Goal: Task Accomplishment & Management: Manage account settings

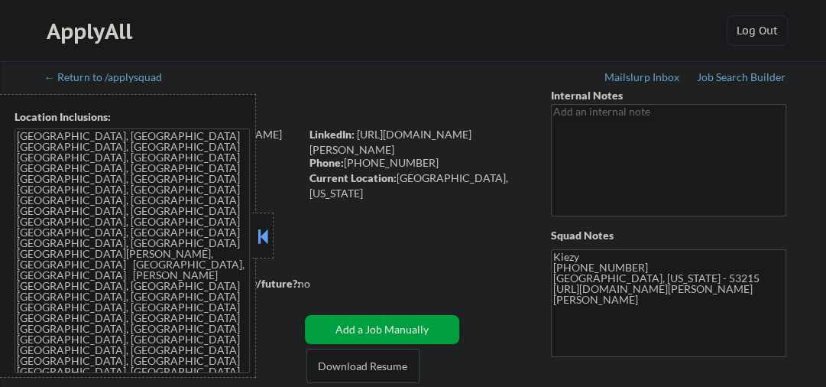
click at [268, 237] on button at bounding box center [263, 236] width 17 height 23
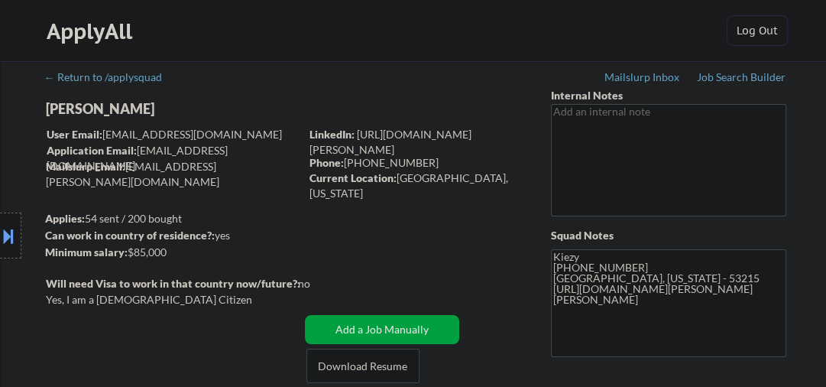
select select ""pending""
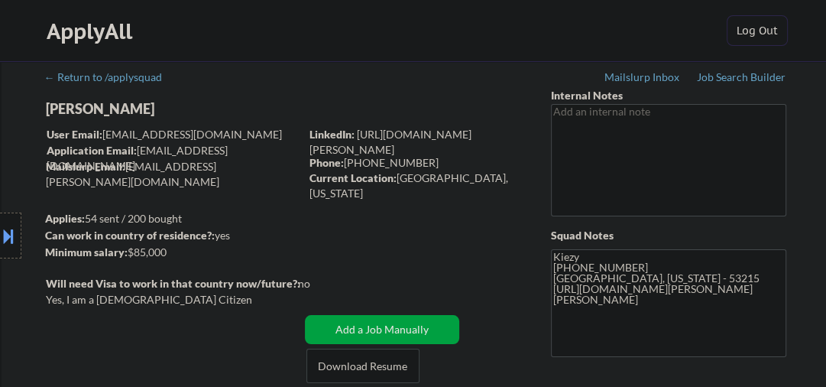
select select ""pending""
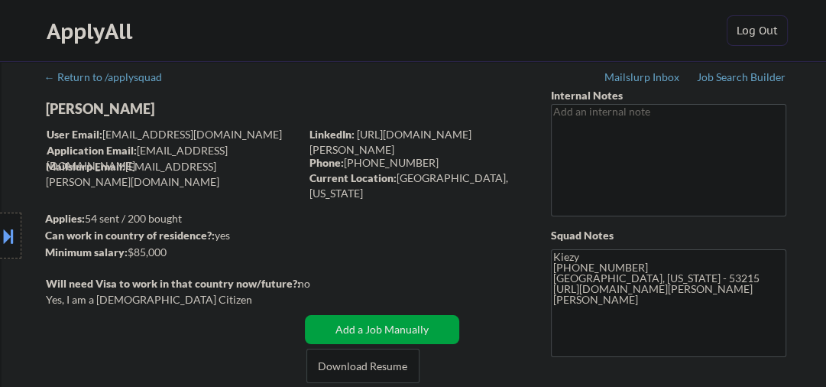
select select ""pending""
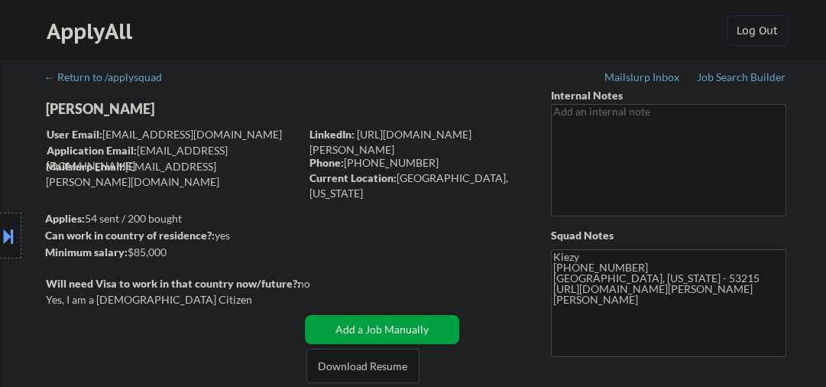
select select ""pending""
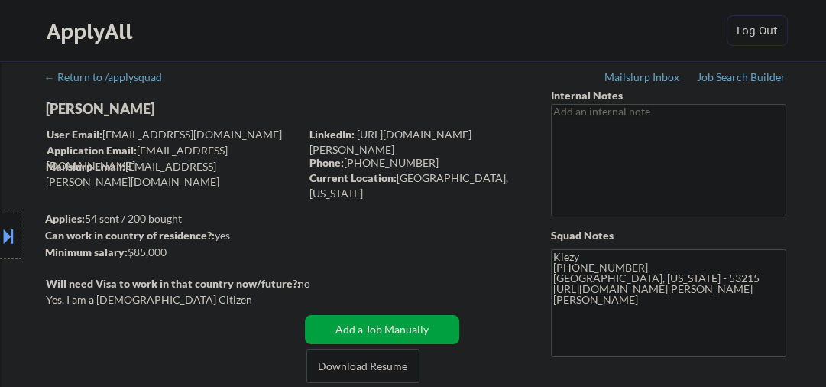
select select ""pending""
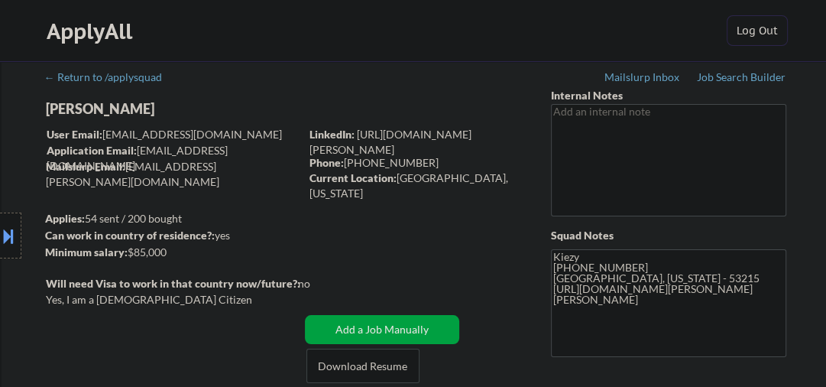
select select ""pending""
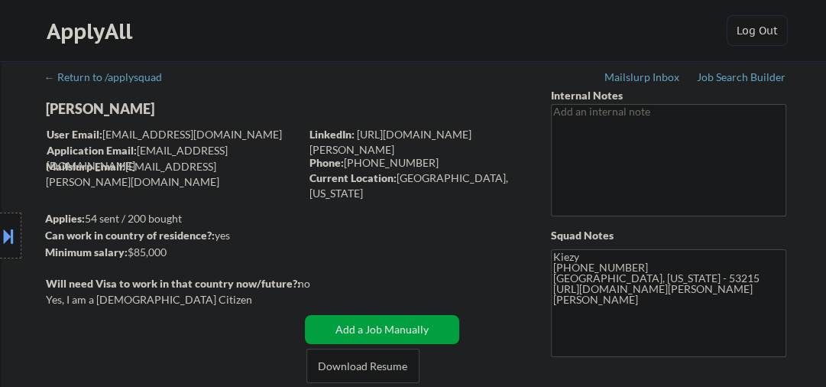
select select ""pending""
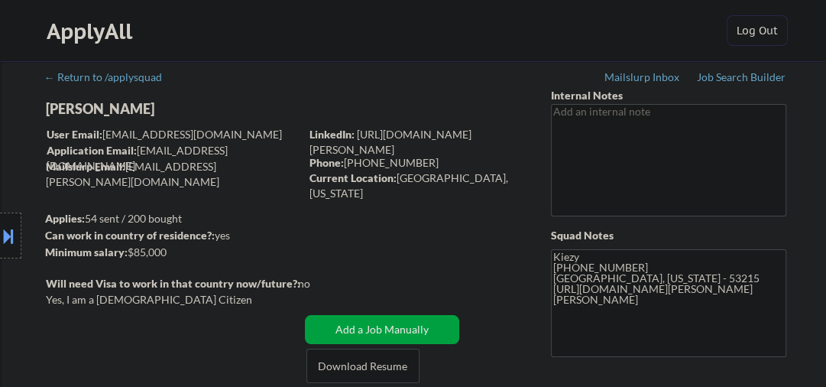
select select ""pending""
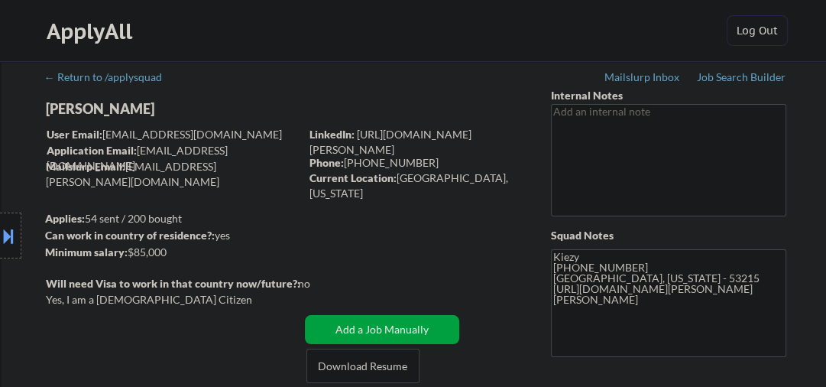
select select ""pending""
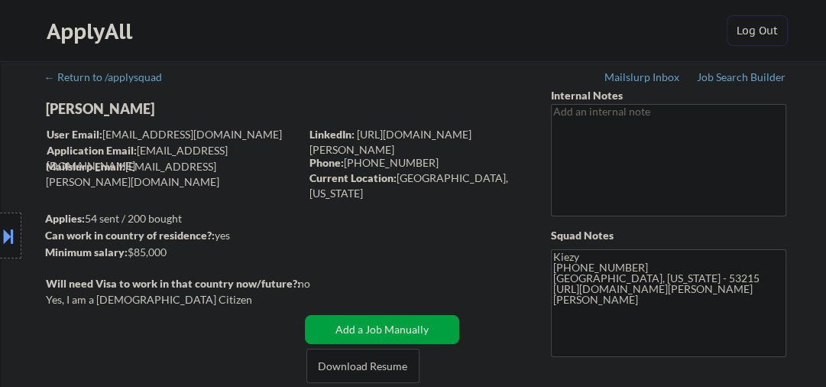
select select ""pending""
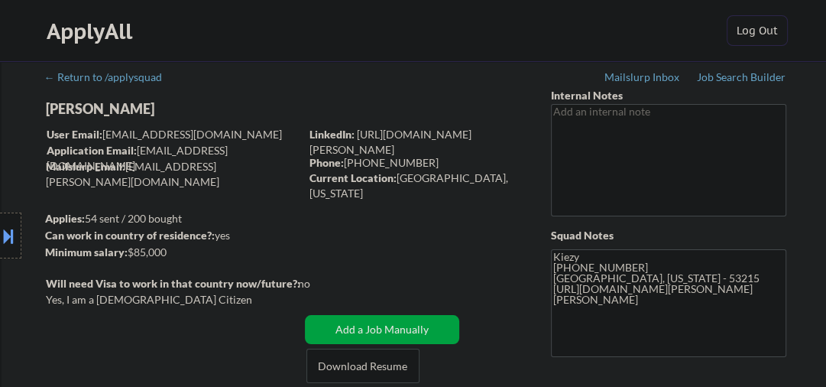
select select ""pending""
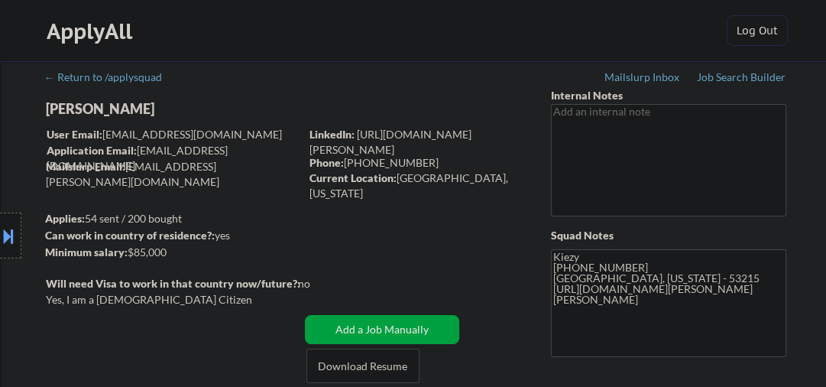
select select ""pending""
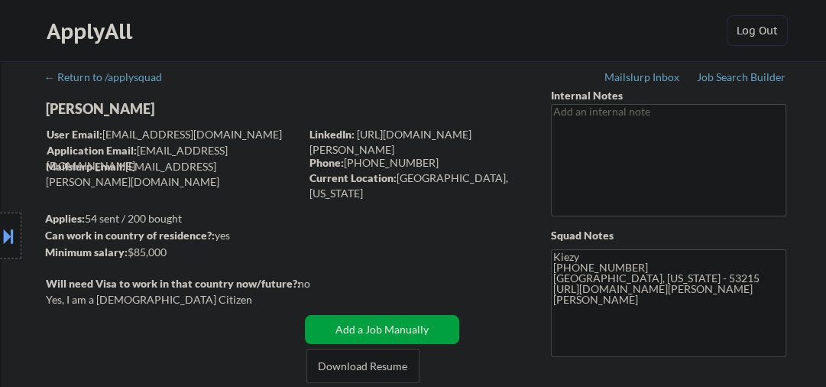
select select ""pending""
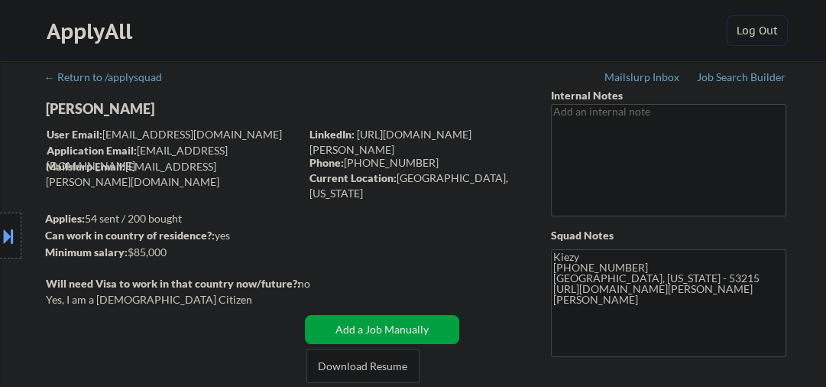
select select ""pending""
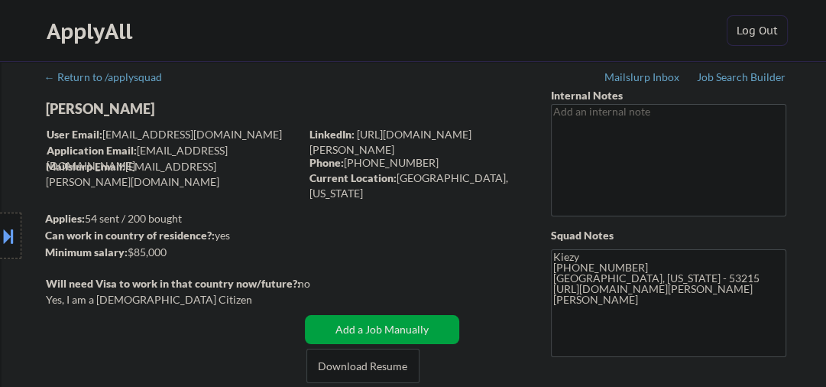
select select ""pending""
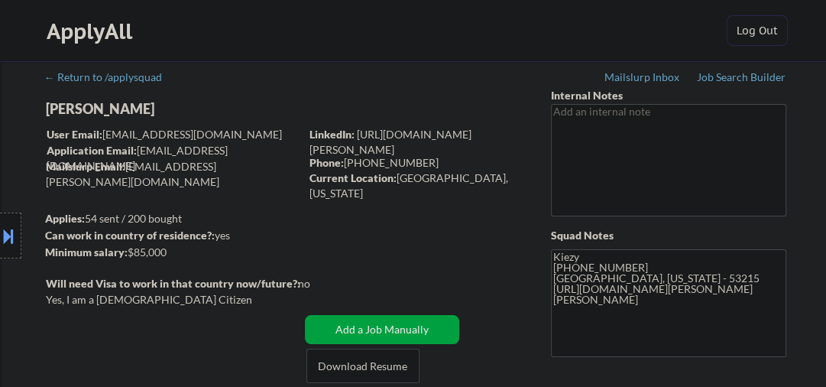
select select ""pending""
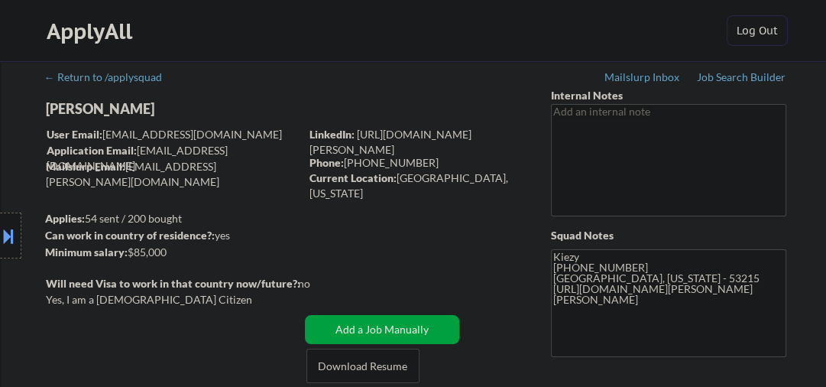
select select ""pending""
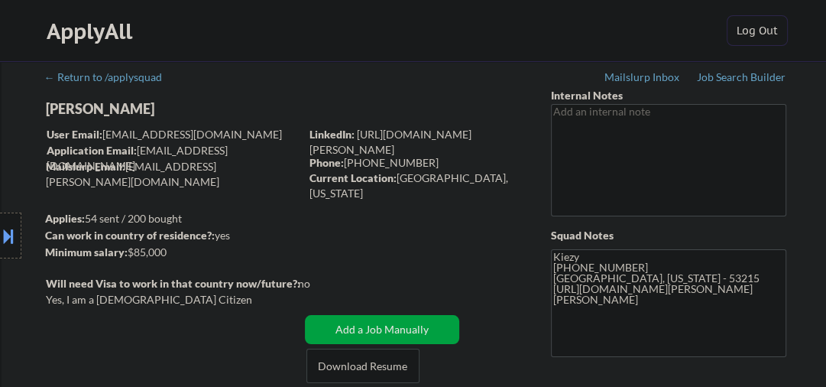
select select ""pending""
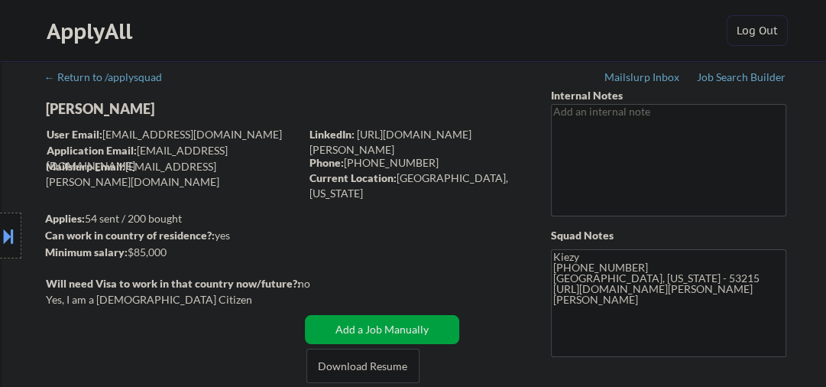
select select ""pending""
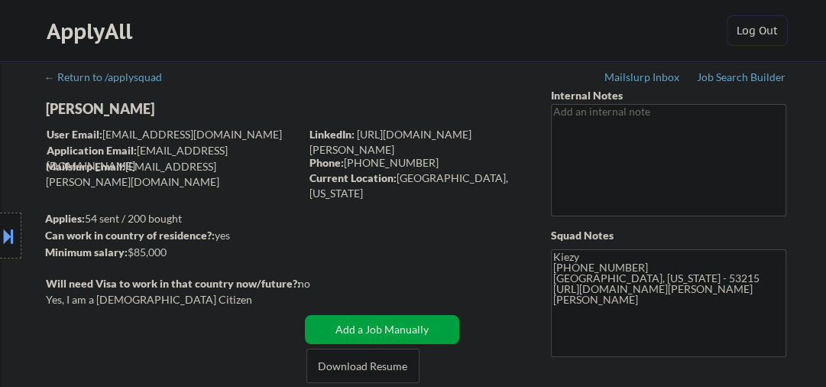
select select ""pending""
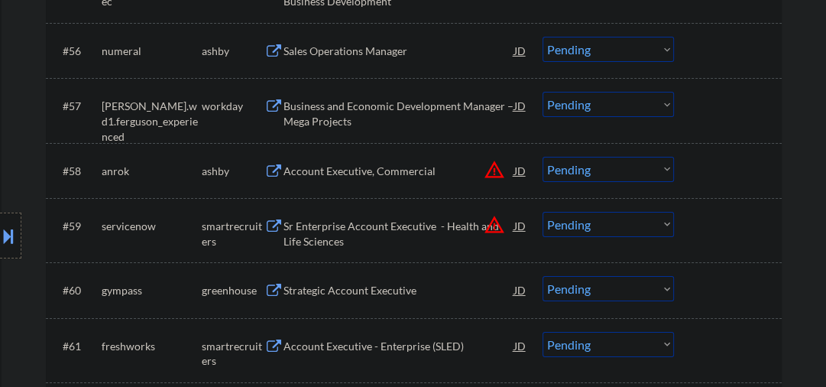
scroll to position [3832, 0]
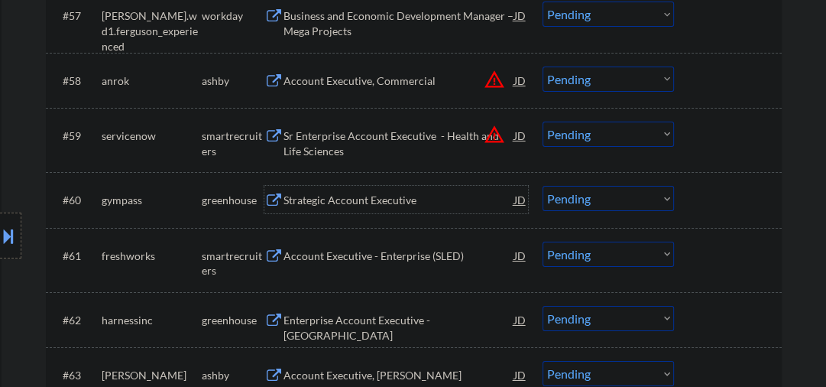
click at [358, 203] on div "Strategic Account Executive" at bounding box center [399, 200] width 231 height 15
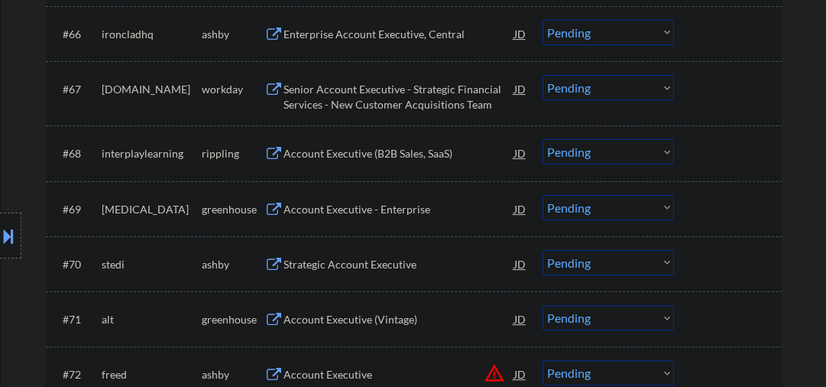
scroll to position [4321, 0]
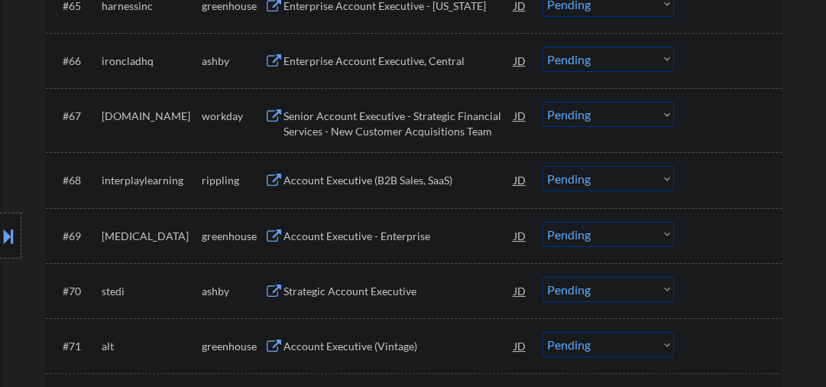
click at [325, 237] on div "Account Executive - Enterprise" at bounding box center [399, 236] width 231 height 15
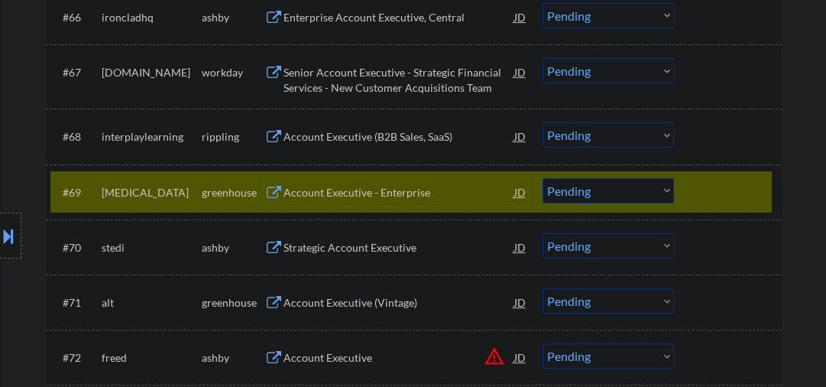
scroll to position [4403, 0]
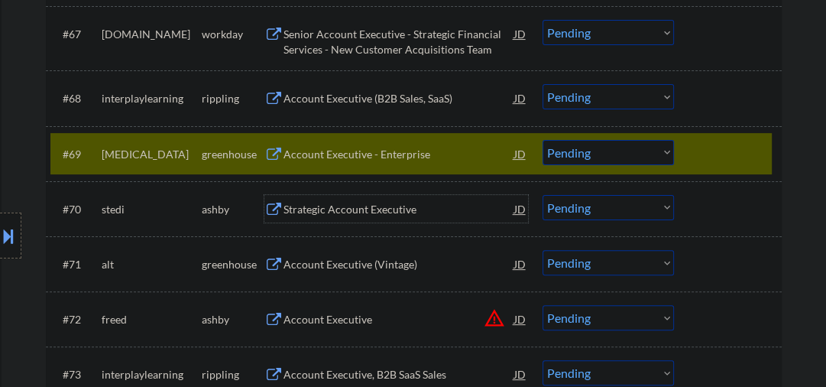
click at [324, 212] on div "Strategic Account Executive" at bounding box center [399, 209] width 231 height 15
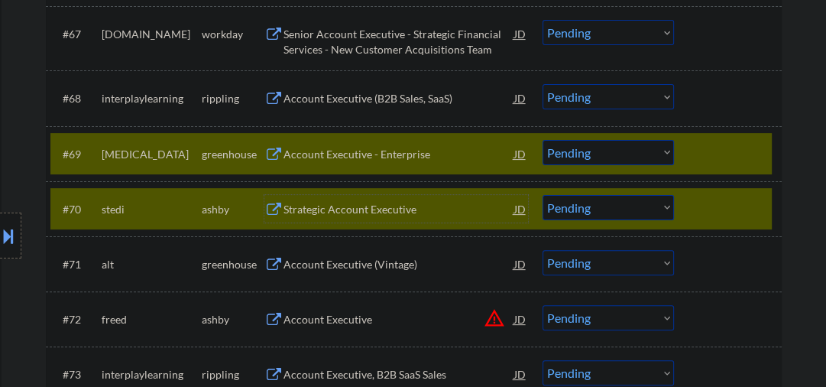
click at [647, 212] on select "Choose an option... Pending Applied Excluded (Questions) Excluded (Expired) Exc…" at bounding box center [608, 207] width 131 height 25
click at [543, 195] on select "Choose an option... Pending Applied Excluded (Questions) Excluded (Expired) Exc…" at bounding box center [608, 207] width 131 height 25
click at [326, 277] on div "Account Executive (Vintage)" at bounding box center [399, 264] width 231 height 28
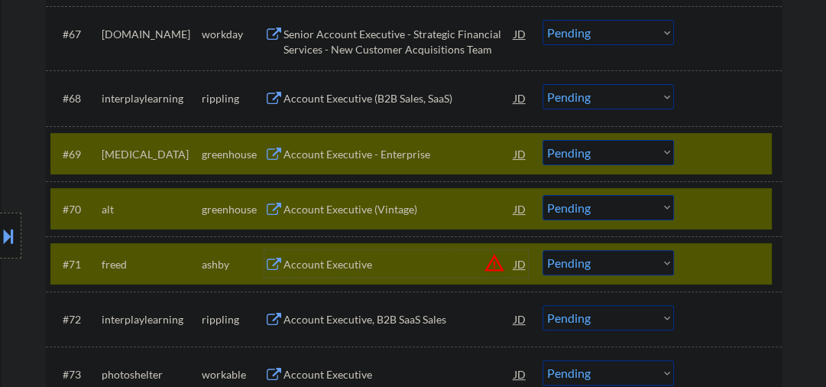
click at [683, 145] on div "#69 glia greenhouse Account Executive - Enterprise JD Choose an option... Pendi…" at bounding box center [411, 153] width 722 height 41
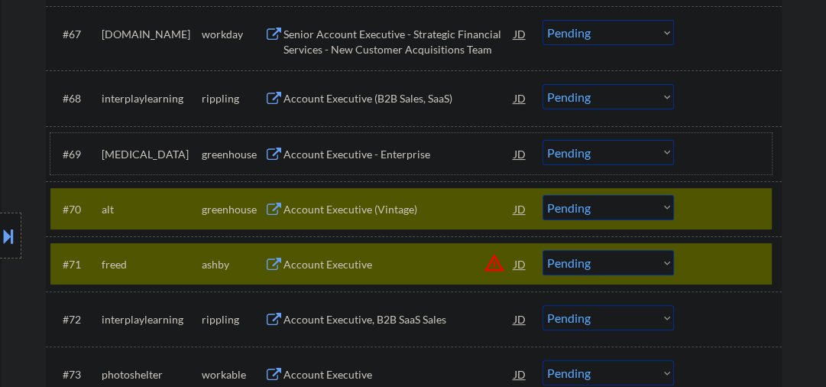
click at [686, 258] on div "#71 freed ashby Account Executive JD warning_amber Choose an option... Pending …" at bounding box center [411, 263] width 722 height 41
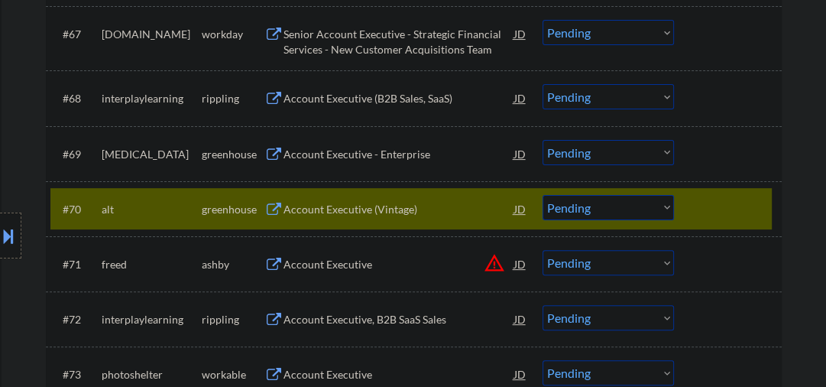
click at [582, 211] on select "Choose an option... Pending Applied Excluded (Questions) Excluded (Expired) Exc…" at bounding box center [608, 207] width 131 height 25
click at [543, 195] on select "Choose an option... Pending Applied Excluded (Questions) Excluded (Expired) Exc…" at bounding box center [608, 207] width 131 height 25
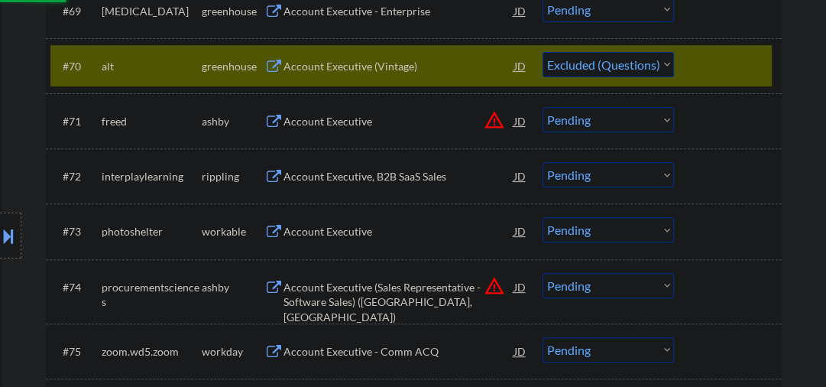
scroll to position [4566, 0]
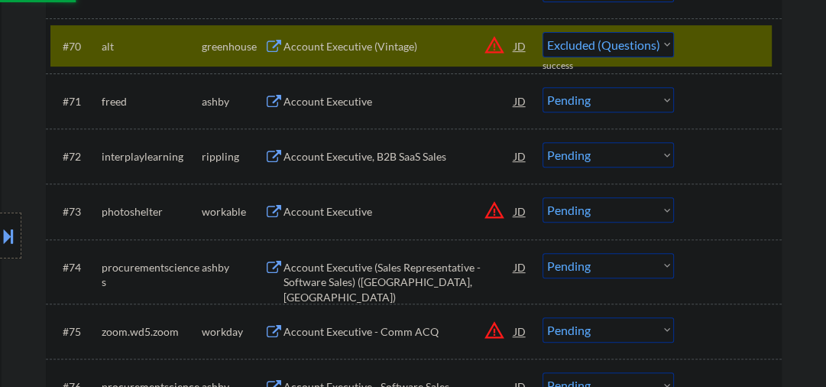
select select ""pending""
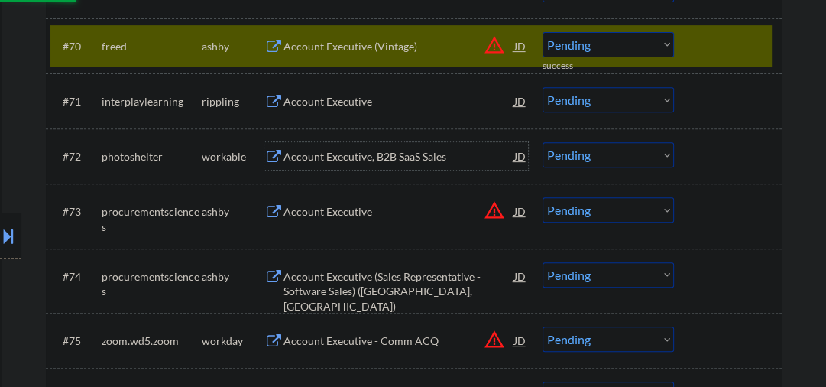
click at [303, 148] on div "Account Executive, B2B SaaS Sales" at bounding box center [399, 156] width 231 height 28
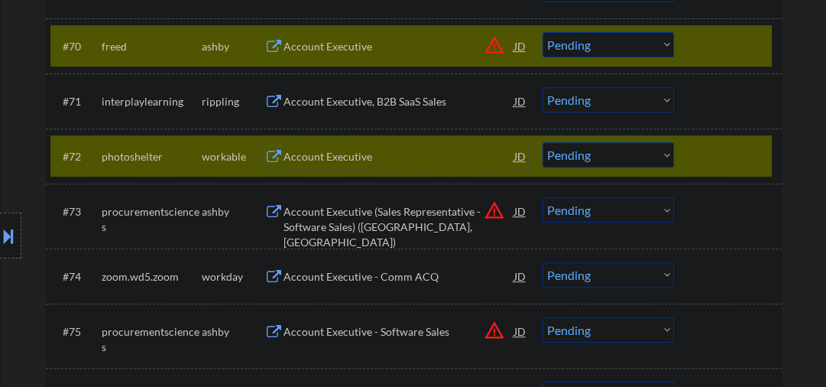
click at [328, 157] on div "Account Executive" at bounding box center [399, 156] width 231 height 15
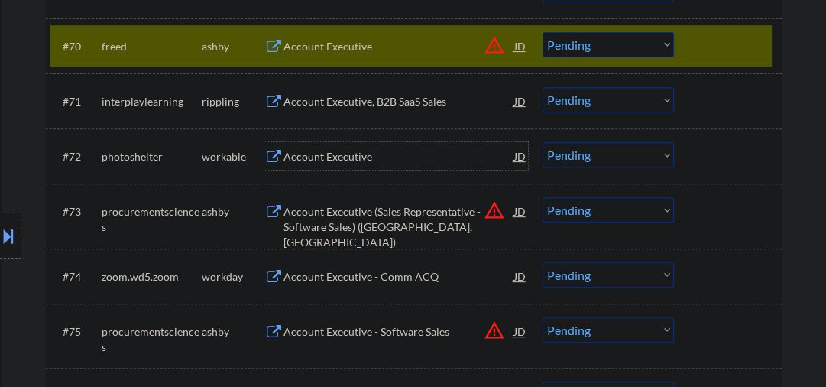
click at [359, 156] on div "Account Executive" at bounding box center [399, 156] width 231 height 15
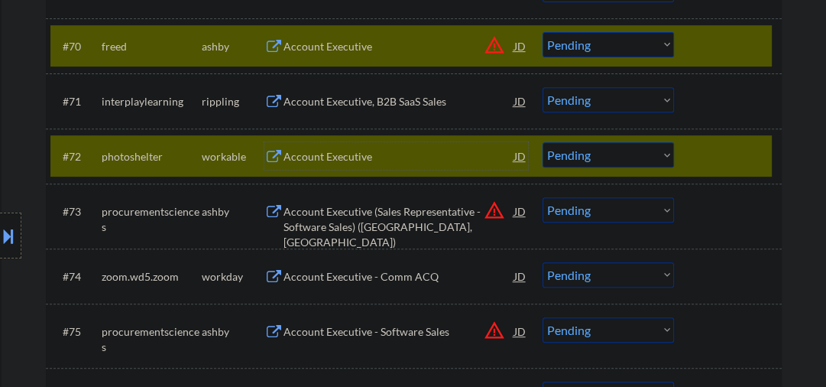
click at [579, 156] on select "Choose an option... Pending Applied Excluded (Questions) Excluded (Expired) Exc…" at bounding box center [608, 154] width 131 height 25
click at [543, 142] on select "Choose an option... Pending Applied Excluded (Questions) Excluded (Expired) Exc…" at bounding box center [608, 154] width 131 height 25
select select ""pending""
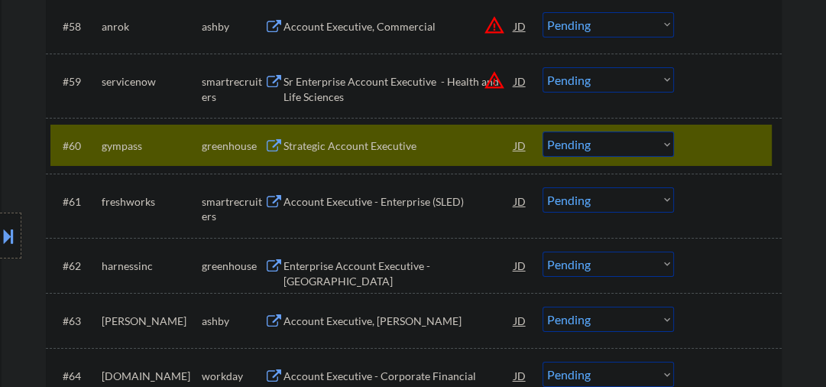
scroll to position [3914, 0]
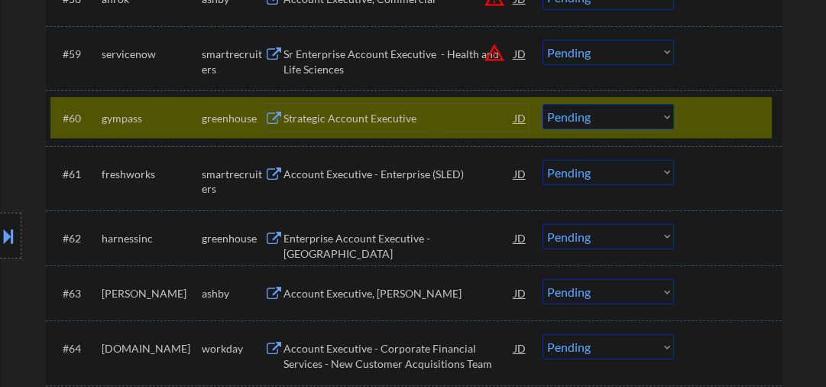
click at [364, 116] on div "Strategic Account Executive" at bounding box center [399, 118] width 231 height 15
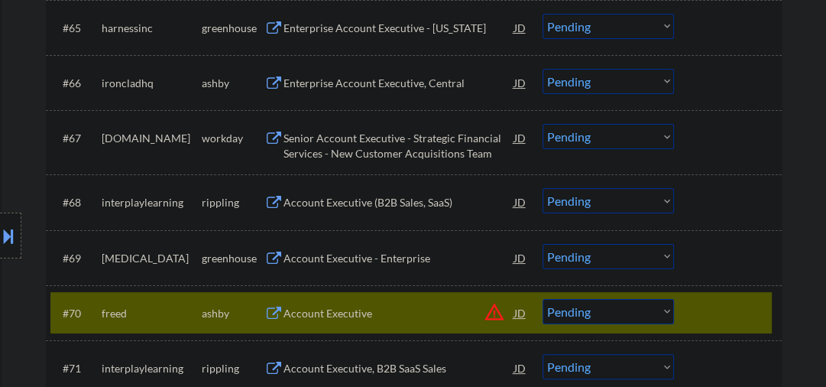
scroll to position [4484, 0]
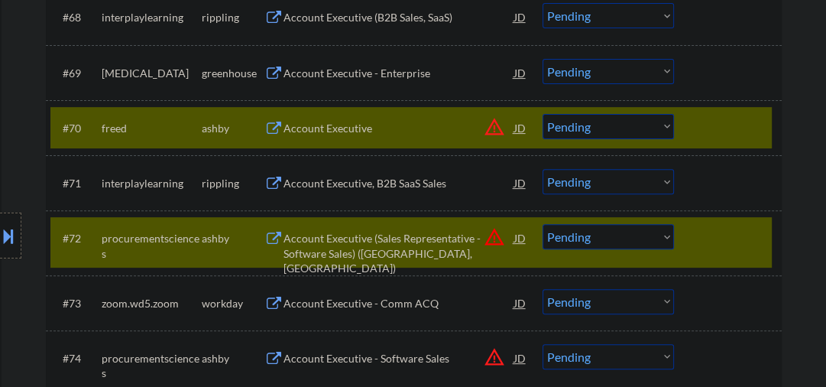
click at [690, 122] on div "#70 freed ashby Account Executive JD warning_amber Choose an option... Pending …" at bounding box center [411, 127] width 722 height 41
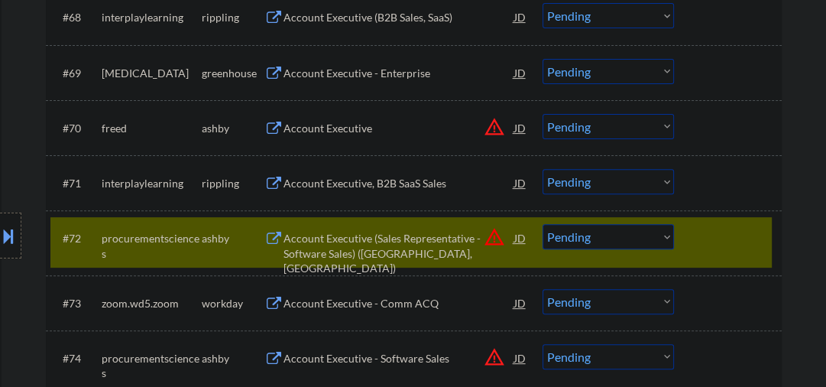
click at [389, 184] on div "Account Executive, B2B SaaS Sales" at bounding box center [399, 183] width 231 height 15
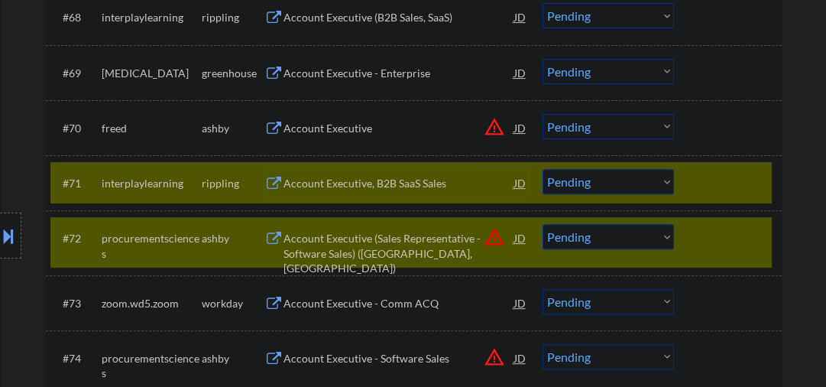
drag, startPoint x: 682, startPoint y: 229, endPoint x: 618, endPoint y: 218, distance: 65.2
click at [682, 229] on div "#72 procurementsciences ashby Account Executive (Sales Representative - Softwar…" at bounding box center [411, 242] width 722 height 50
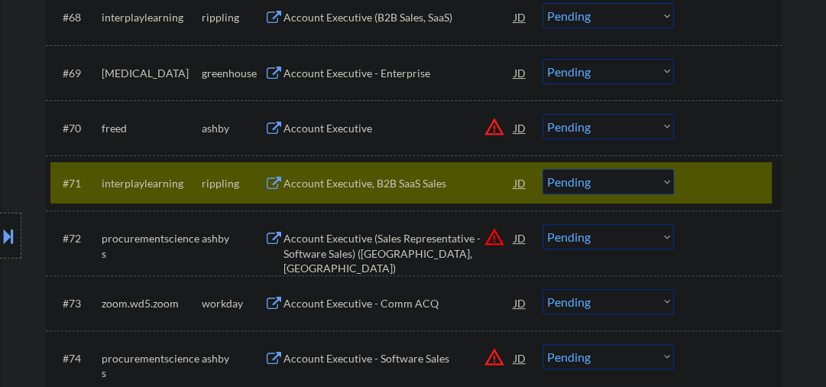
click at [569, 193] on select "Choose an option... Pending Applied Excluded (Questions) Excluded (Expired) Exc…" at bounding box center [608, 181] width 131 height 25
click at [543, 169] on select "Choose an option... Pending Applied Excluded (Questions) Excluded (Expired) Exc…" at bounding box center [608, 181] width 131 height 25
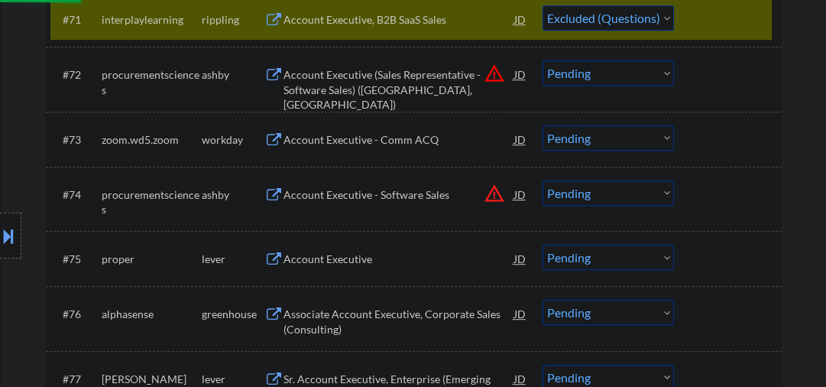
scroll to position [4728, 0]
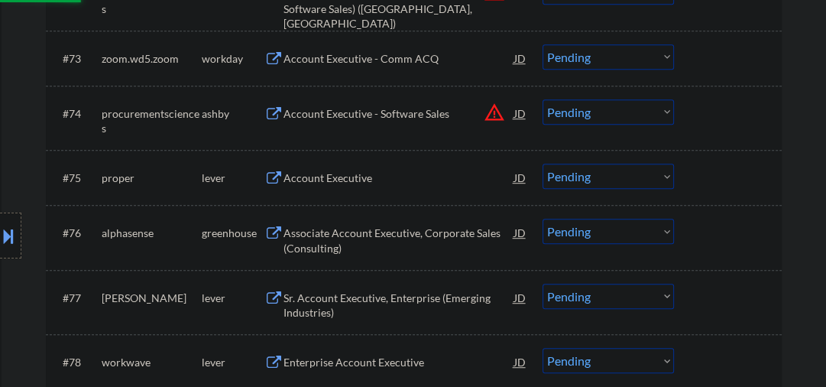
select select ""pending""
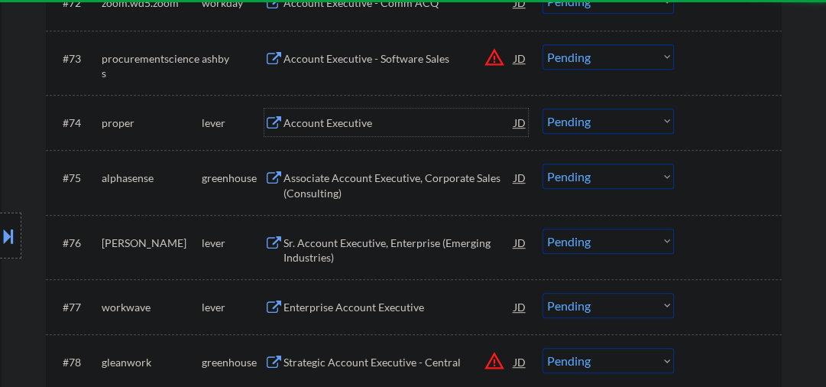
click at [330, 127] on div "Account Executive" at bounding box center [399, 122] width 231 height 15
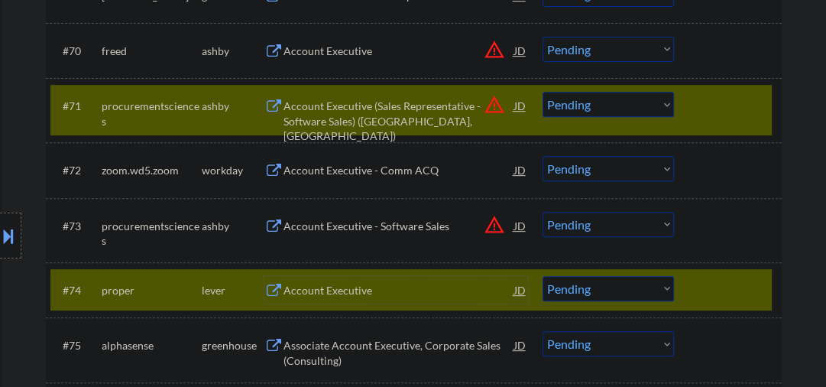
scroll to position [4647, 0]
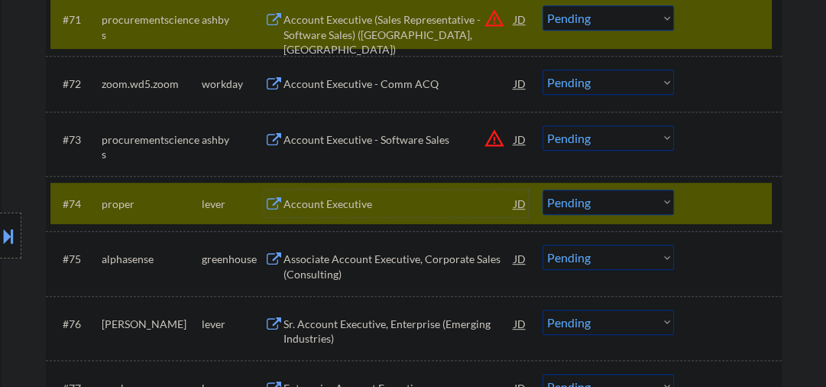
click at [368, 205] on div "Account Executive" at bounding box center [399, 203] width 231 height 15
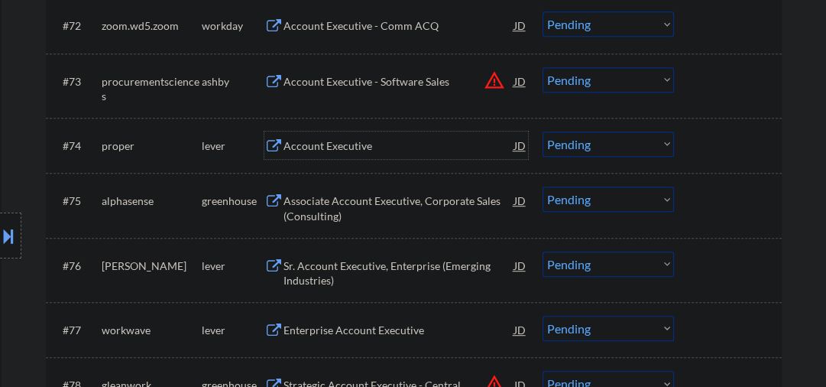
scroll to position [4728, 0]
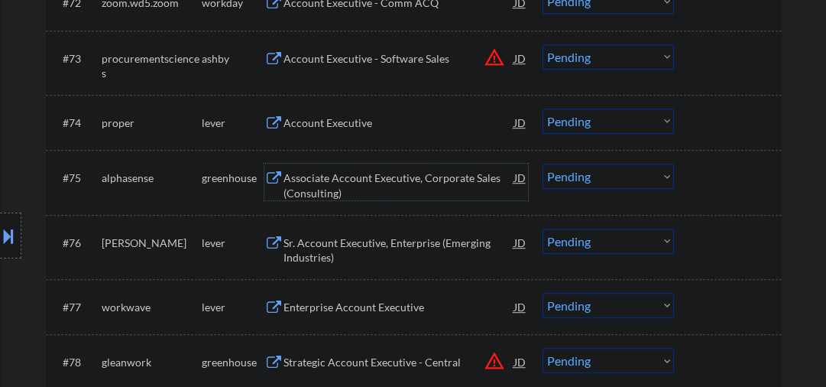
click at [346, 198] on div "Associate Account Executive, Corporate Sales (Consulting)" at bounding box center [399, 185] width 231 height 30
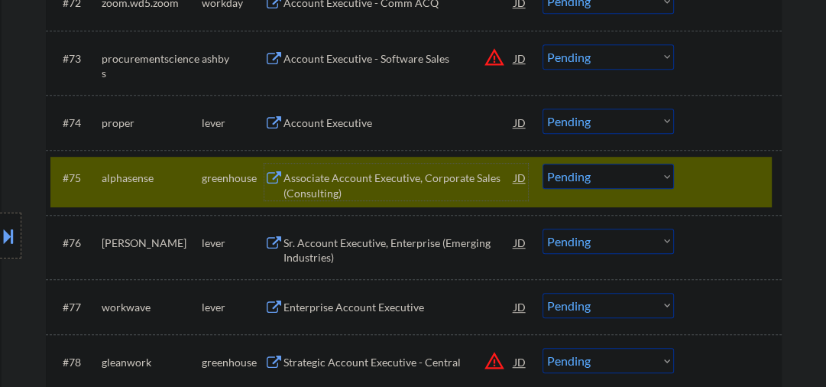
click at [580, 187] on select "Choose an option... Pending Applied Excluded (Questions) Excluded (Expired) Exc…" at bounding box center [608, 176] width 131 height 25
click at [543, 164] on select "Choose an option... Pending Applied Excluded (Questions) Excluded (Expired) Exc…" at bounding box center [608, 176] width 131 height 25
click at [351, 251] on div "Sr. Account Executive, Enterprise (Emerging Industries)" at bounding box center [399, 250] width 231 height 30
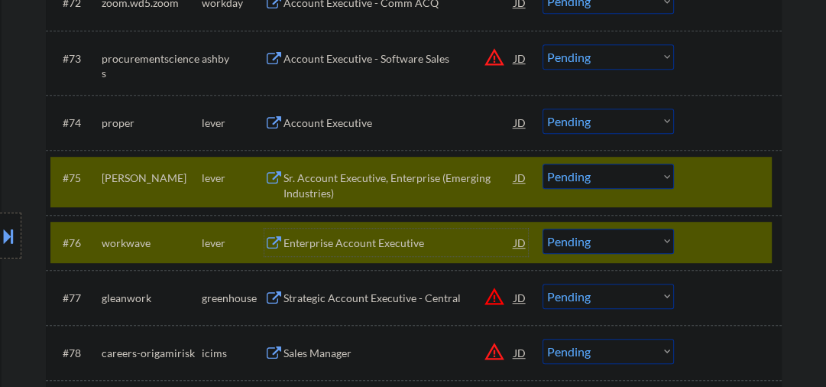
click at [684, 222] on div "#76 workwave lever Enterprise Account Executive JD warning_amber Choose an opti…" at bounding box center [411, 242] width 722 height 41
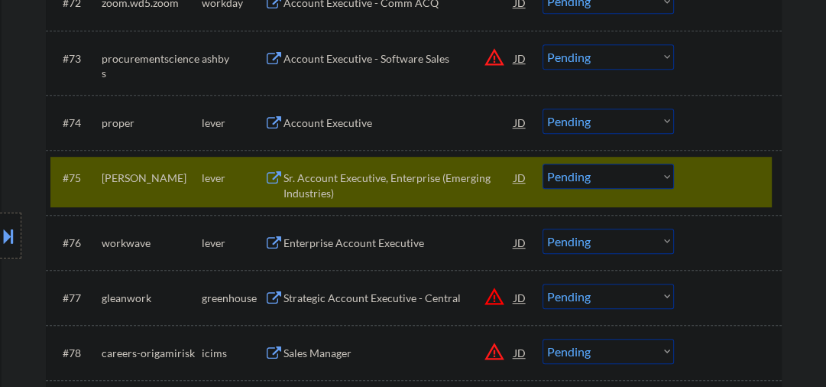
click at [645, 198] on div "#75 smarsh lever Sr. Account Executive, Enterprise (Emerging Industries) JD war…" at bounding box center [411, 182] width 722 height 50
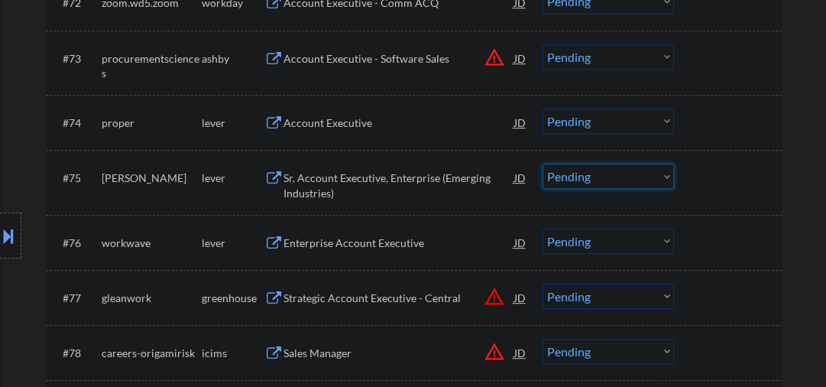
click at [615, 177] on select "Choose an option... Pending Applied Excluded (Questions) Excluded (Expired) Exc…" at bounding box center [608, 176] width 131 height 25
click at [543, 164] on select "Choose an option... Pending Applied Excluded (Questions) Excluded (Expired) Exc…" at bounding box center [608, 176] width 131 height 25
click at [315, 236] on div "Enterprise Account Executive" at bounding box center [399, 242] width 231 height 15
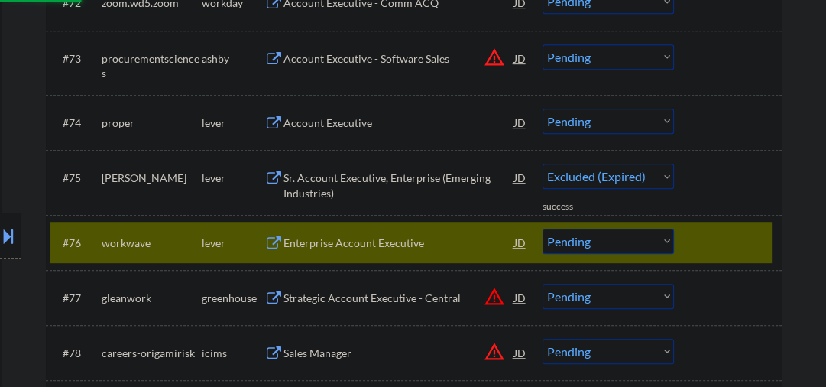
select select ""pending""
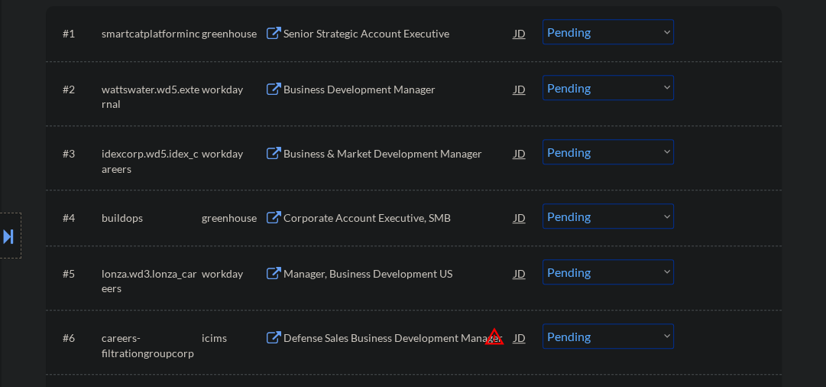
scroll to position [245, 0]
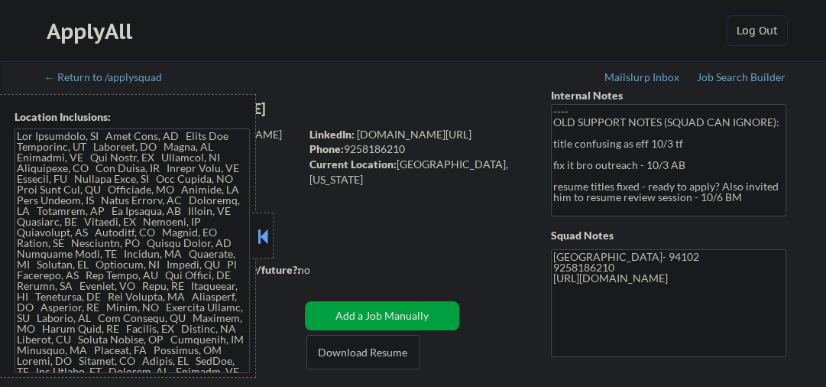
click at [257, 233] on button at bounding box center [263, 236] width 17 height 23
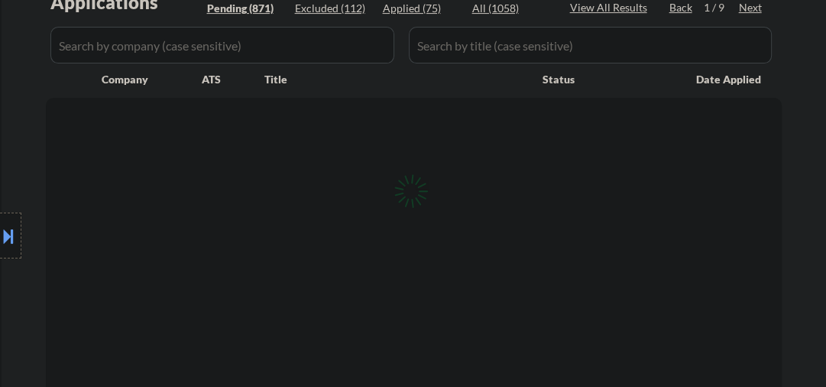
scroll to position [326, 0]
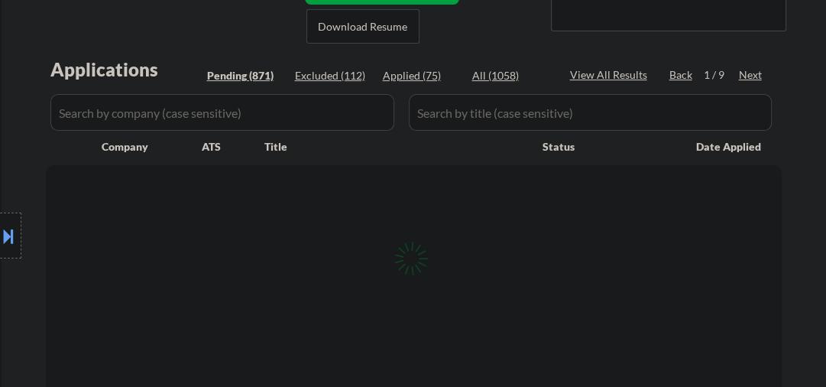
select select ""pending""
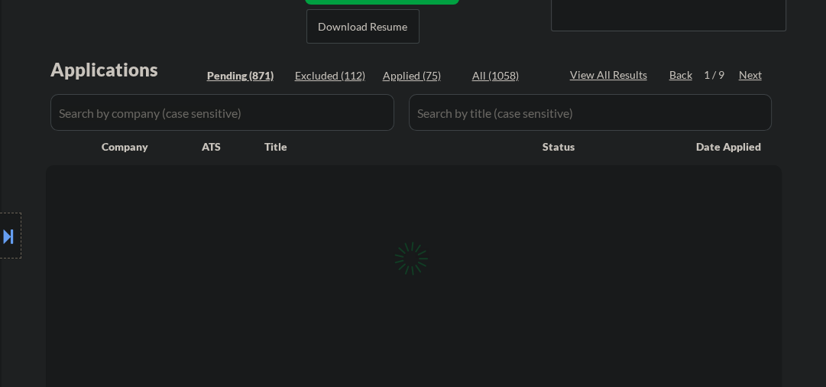
select select ""pending""
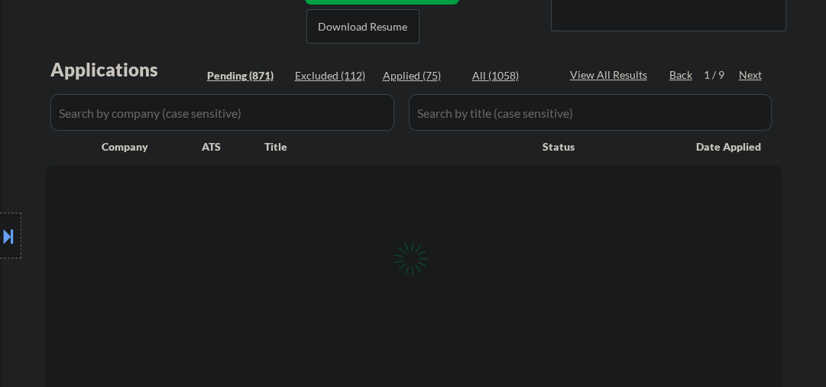
select select ""pending""
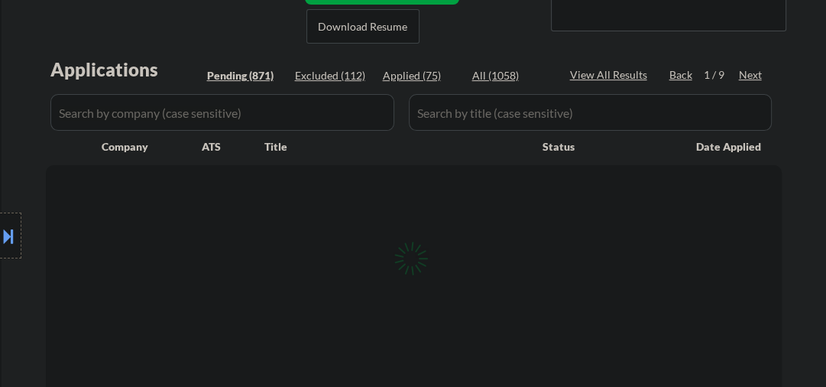
select select ""pending""
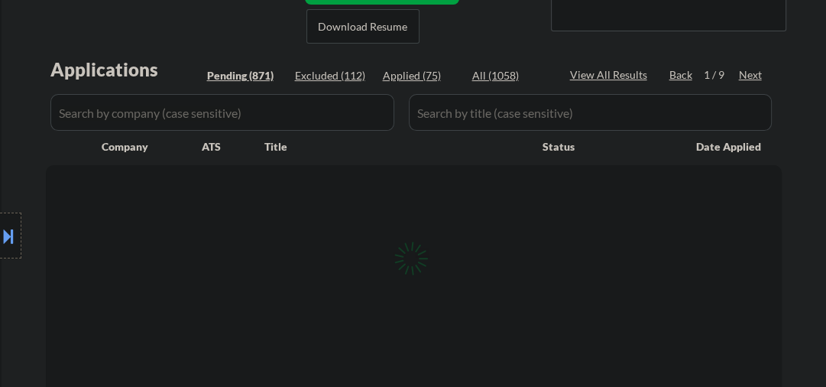
select select ""pending""
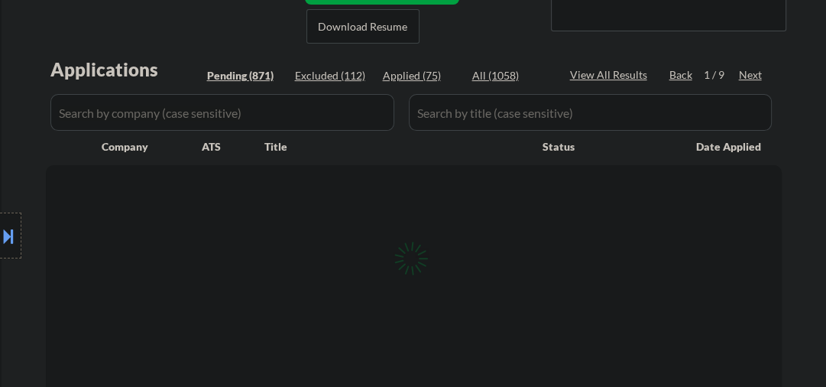
select select ""pending""
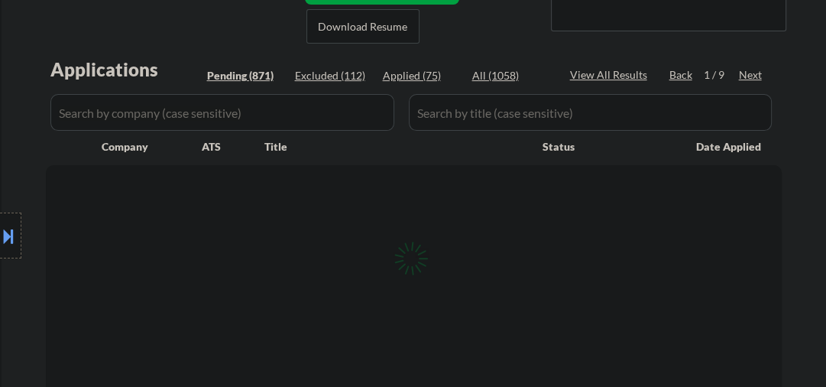
select select ""pending""
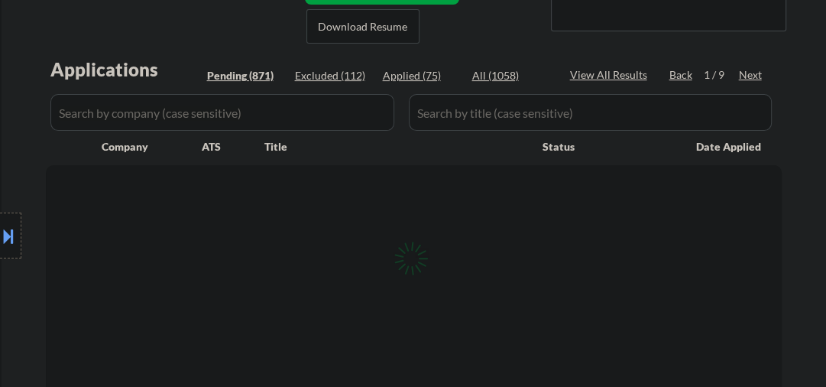
select select ""pending""
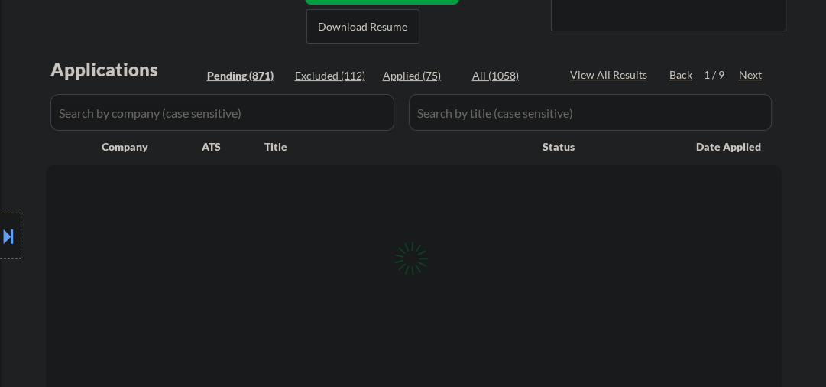
select select ""pending""
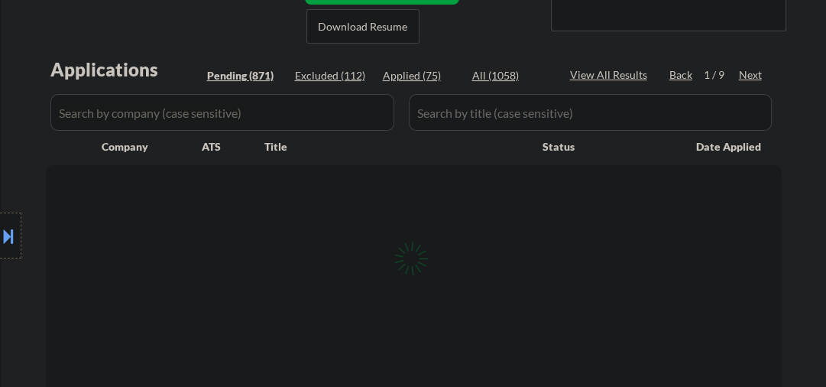
select select ""pending""
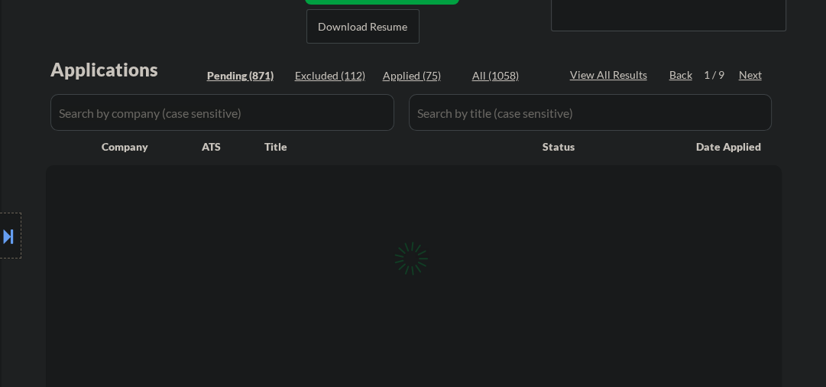
select select ""pending""
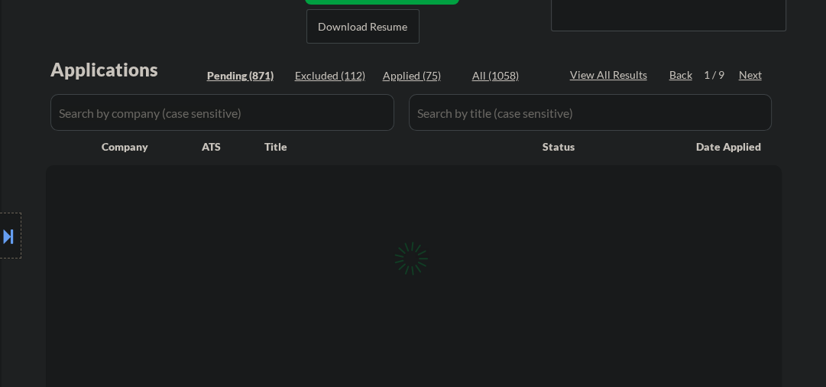
select select ""pending""
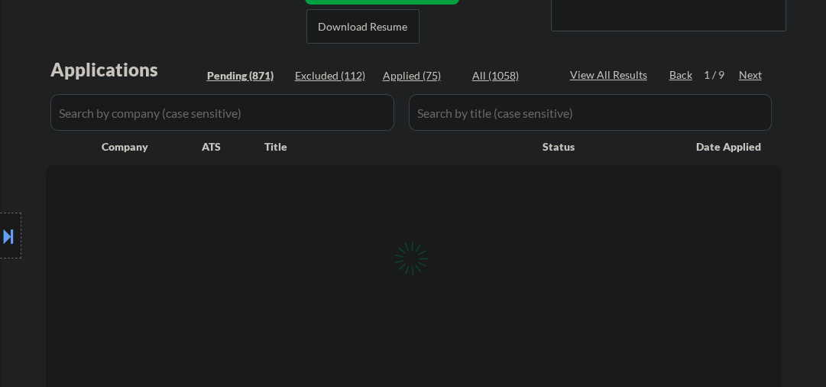
select select ""pending""
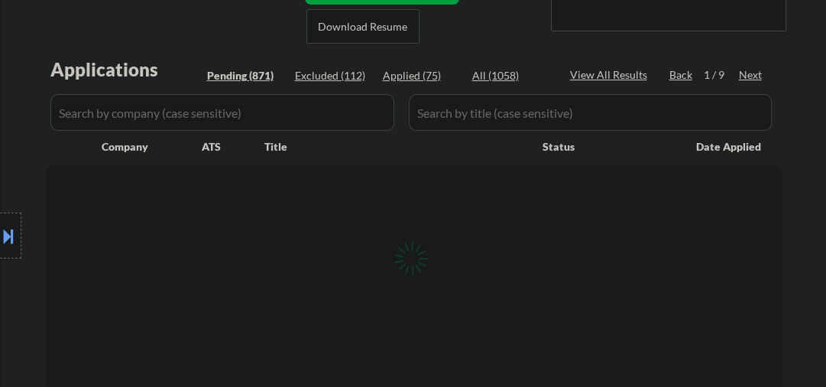
select select ""pending""
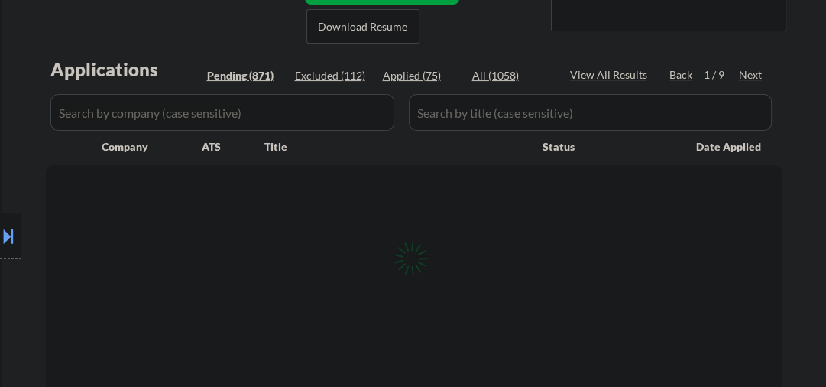
select select ""pending""
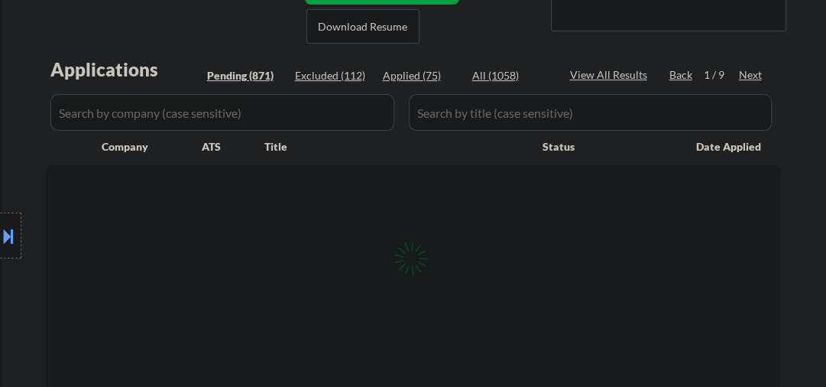
select select ""pending""
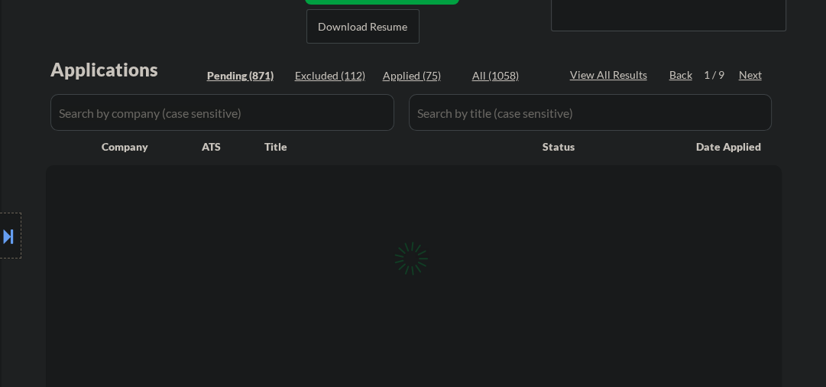
select select ""pending""
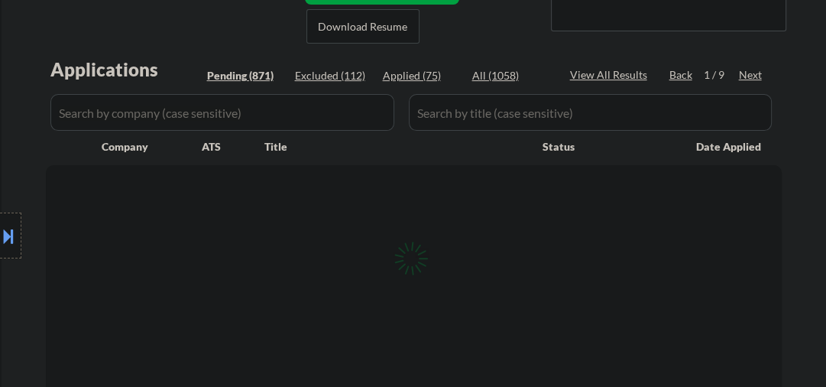
select select ""pending""
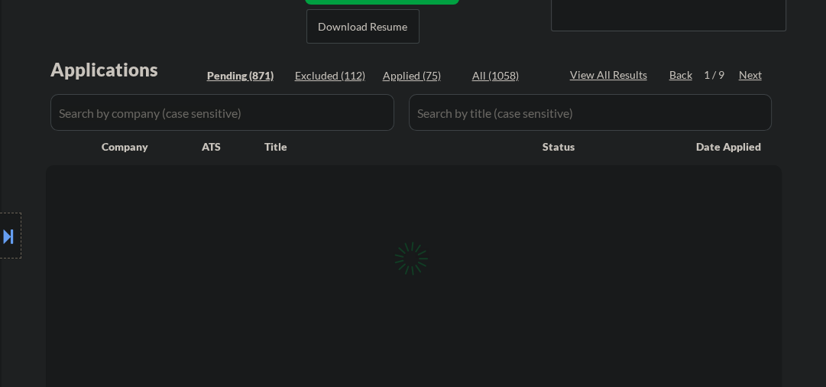
select select ""pending""
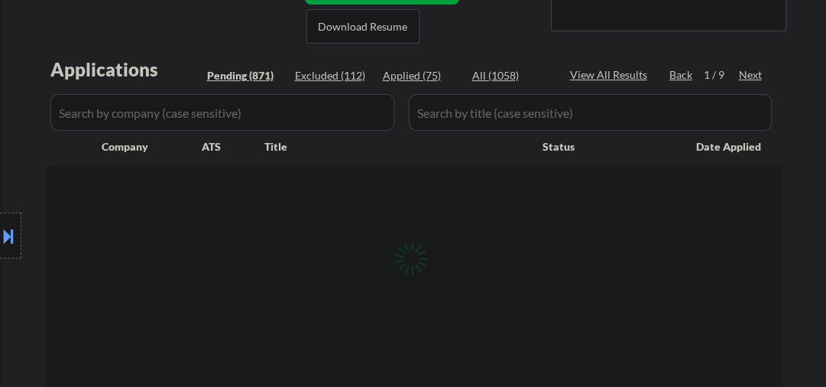
select select ""pending""
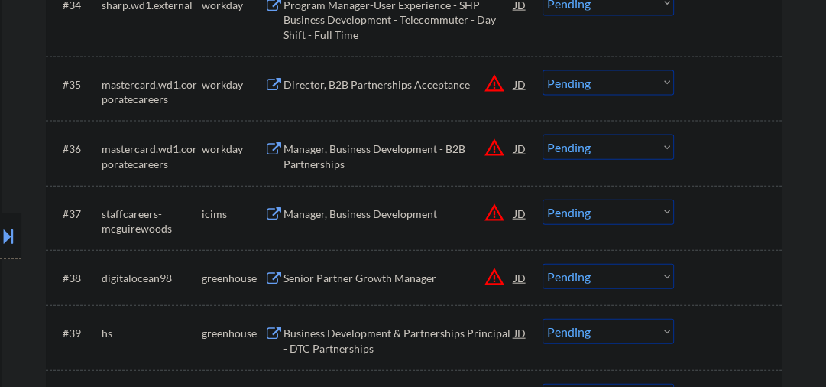
scroll to position [2527, 0]
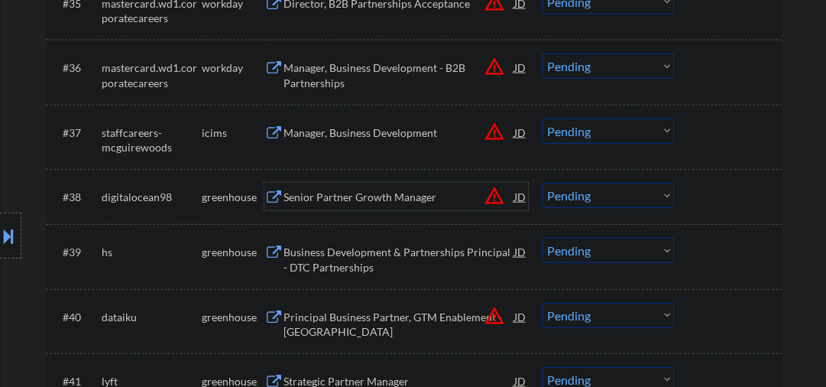
click at [379, 200] on div "Senior Partner Growth Manager" at bounding box center [399, 197] width 231 height 15
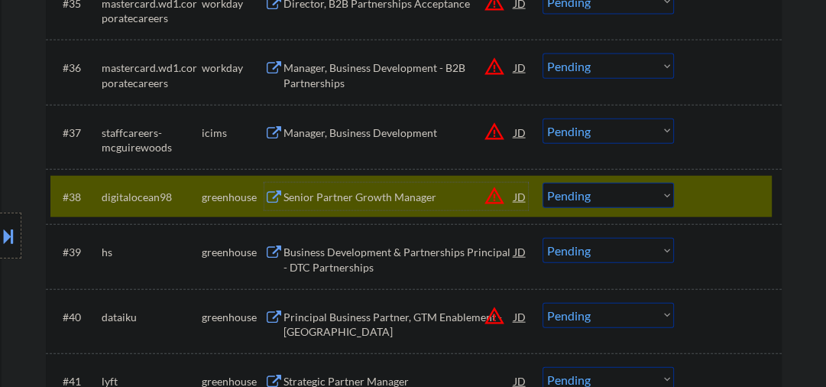
click at [602, 198] on select "Choose an option... Pending Applied Excluded (Questions) Excluded (Expired) Exc…" at bounding box center [608, 195] width 131 height 25
click at [543, 183] on select "Choose an option... Pending Applied Excluded (Questions) Excluded (Expired) Exc…" at bounding box center [608, 195] width 131 height 25
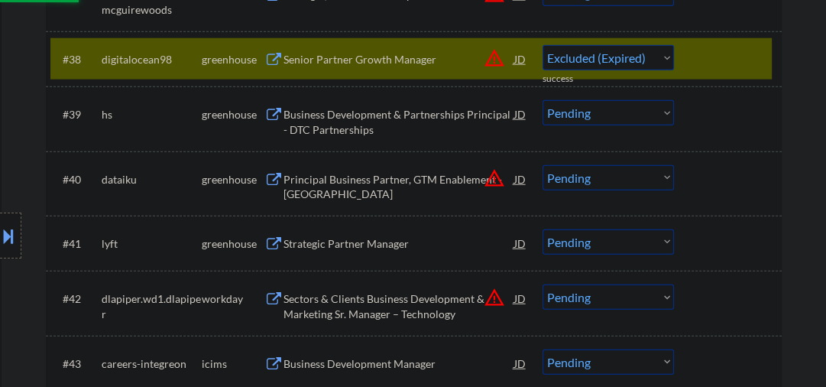
scroll to position [2691, 0]
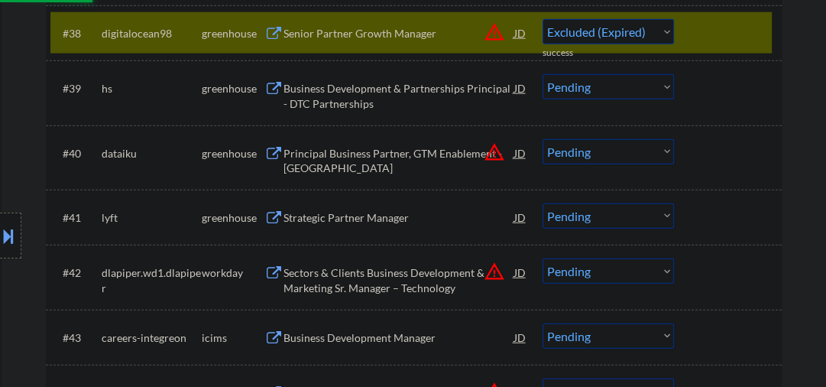
select select ""pending""
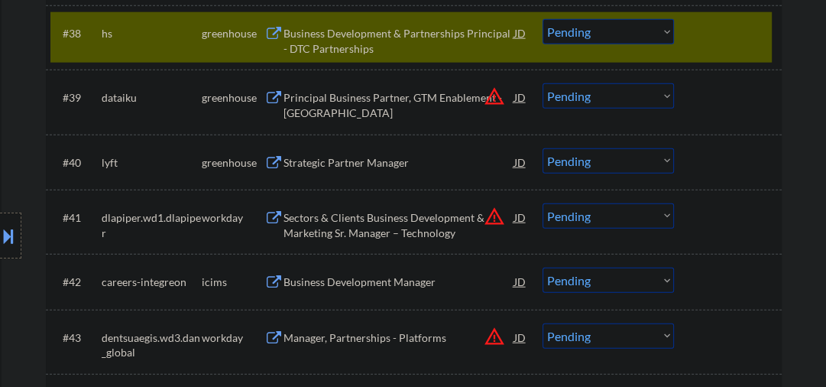
click at [719, 37] on div at bounding box center [729, 33] width 67 height 28
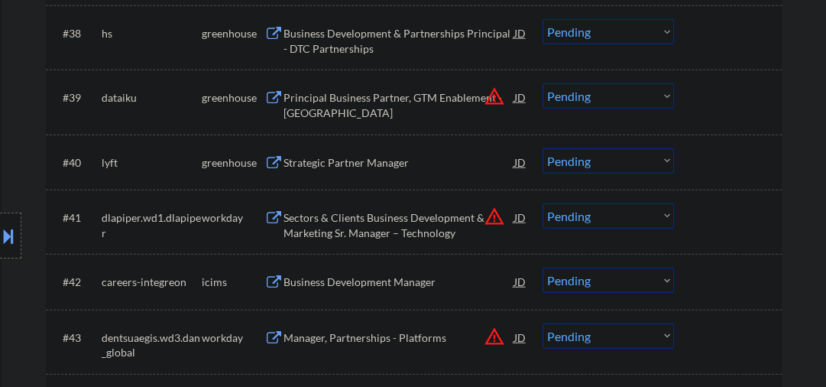
click at [384, 104] on div "Principal Business Partner, GTM Enablement - [GEOGRAPHIC_DATA]" at bounding box center [399, 105] width 231 height 30
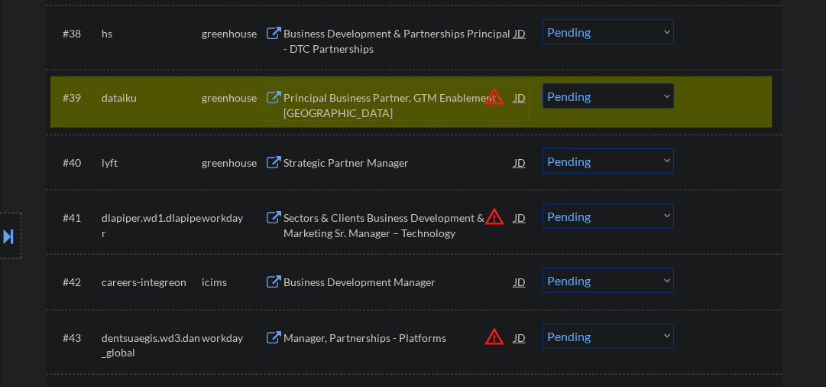
click at [581, 97] on select "Choose an option... Pending Applied Excluded (Questions) Excluded (Expired) Exc…" at bounding box center [608, 95] width 131 height 25
click at [543, 83] on select "Choose an option... Pending Applied Excluded (Questions) Excluded (Expired) Exc…" at bounding box center [608, 95] width 131 height 25
select select ""pending""
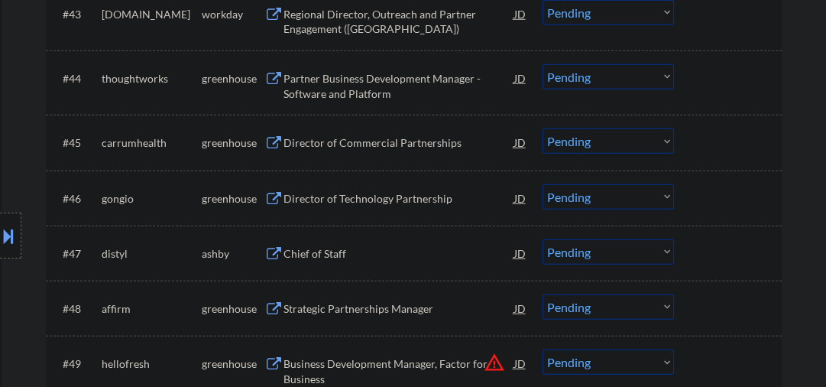
scroll to position [3016, 0]
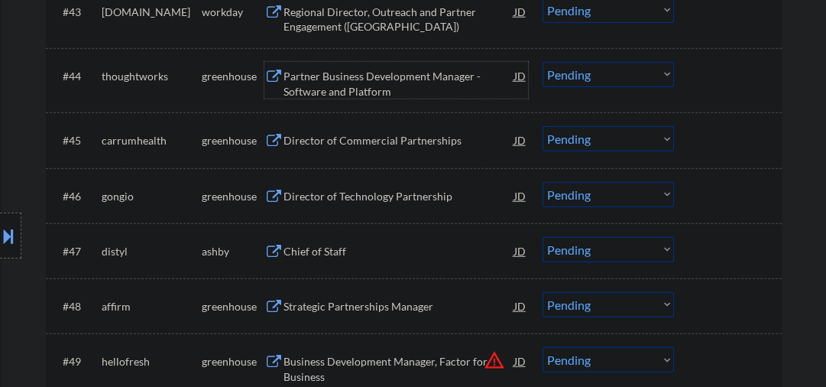
click at [334, 88] on div "Partner Business Development Manager - Software and Platform" at bounding box center [399, 84] width 231 height 30
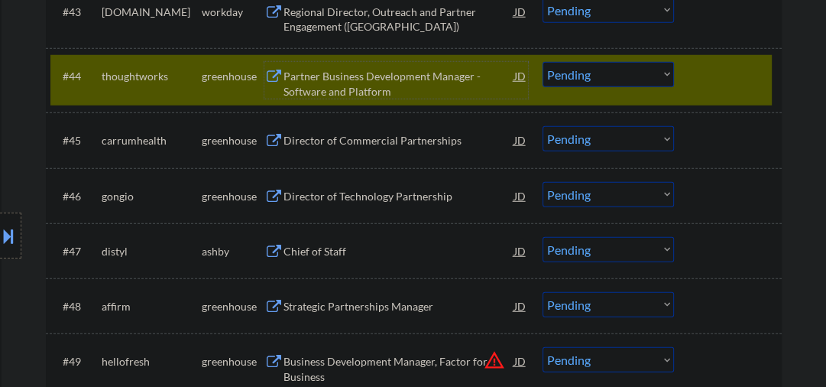
click at [563, 76] on select "Choose an option... Pending Applied Excluded (Questions) Excluded (Expired) Exc…" at bounding box center [608, 74] width 131 height 25
click at [543, 62] on select "Choose an option... Pending Applied Excluded (Questions) Excluded (Expired) Exc…" at bounding box center [608, 74] width 131 height 25
click at [391, 140] on div "Director of Commercial Partnerships" at bounding box center [399, 140] width 231 height 15
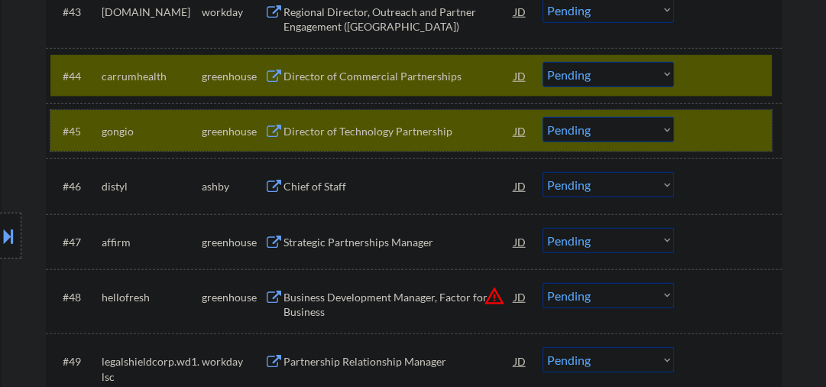
click at [695, 112] on div "#45 [PERSON_NAME] Director of Technology Partnership JD Choose an option... Pen…" at bounding box center [411, 130] width 722 height 41
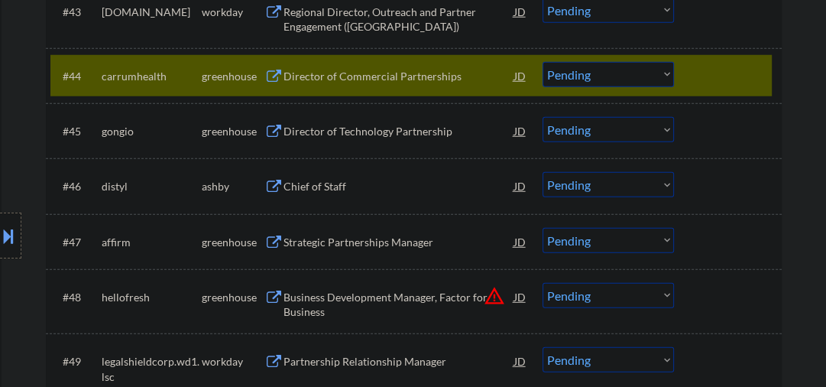
click at [423, 73] on div "Director of Commercial Partnerships" at bounding box center [399, 76] width 231 height 15
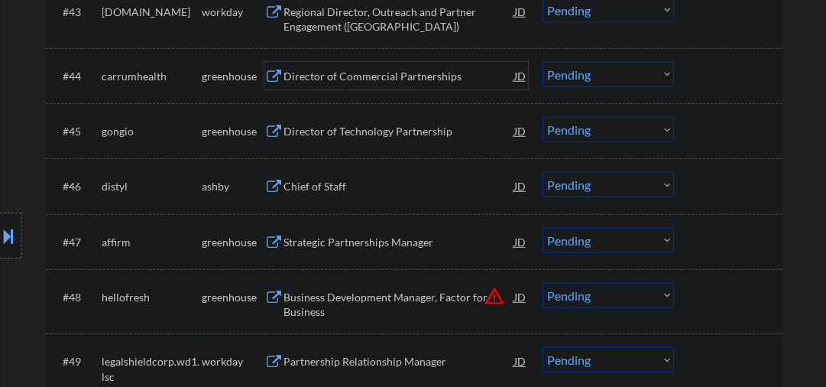
click at [579, 84] on select "Choose an option... Pending Applied Excluded (Questions) Excluded (Expired) Exc…" at bounding box center [608, 74] width 131 height 25
click at [543, 62] on select "Choose an option... Pending Applied Excluded (Questions) Excluded (Expired) Exc…" at bounding box center [608, 74] width 131 height 25
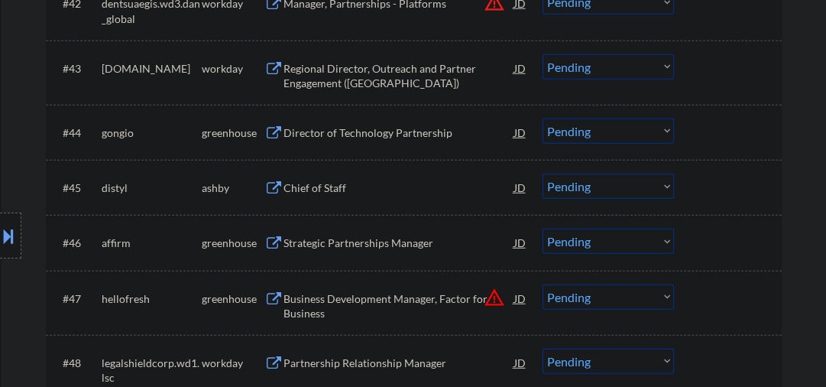
scroll to position [2935, 0]
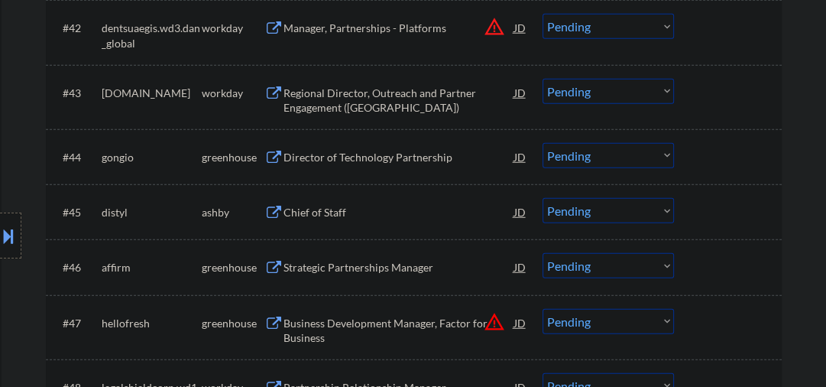
click at [339, 149] on div "Director of Technology Partnership" at bounding box center [399, 157] width 231 height 28
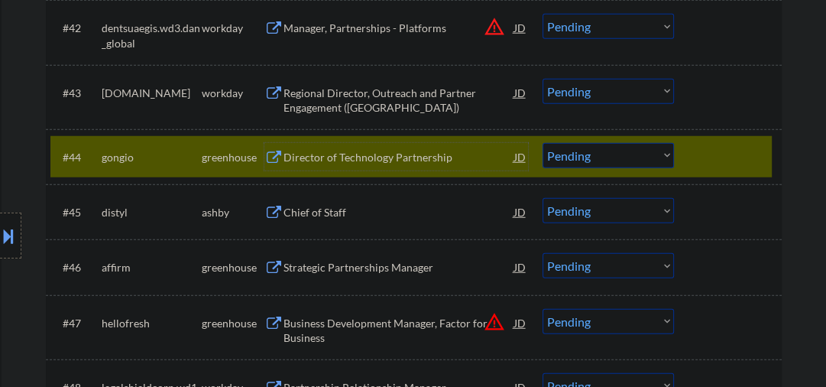
click at [340, 158] on div "Director of Technology Partnership" at bounding box center [399, 157] width 231 height 15
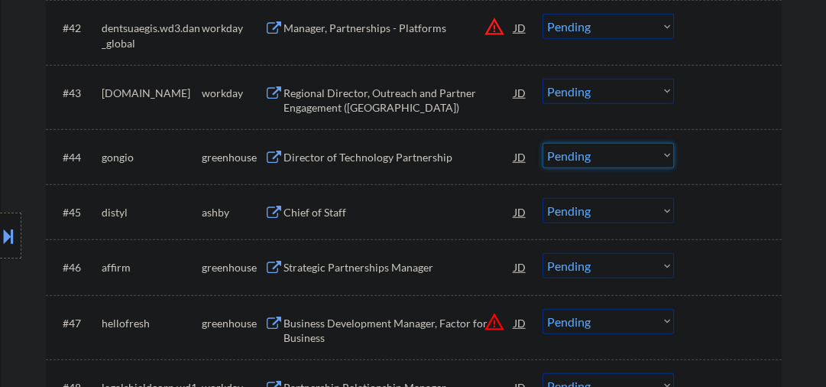
click at [565, 156] on select "Choose an option... Pending Applied Excluded (Questions) Excluded (Expired) Exc…" at bounding box center [608, 155] width 131 height 25
click at [543, 143] on select "Choose an option... Pending Applied Excluded (Questions) Excluded (Expired) Exc…" at bounding box center [608, 155] width 131 height 25
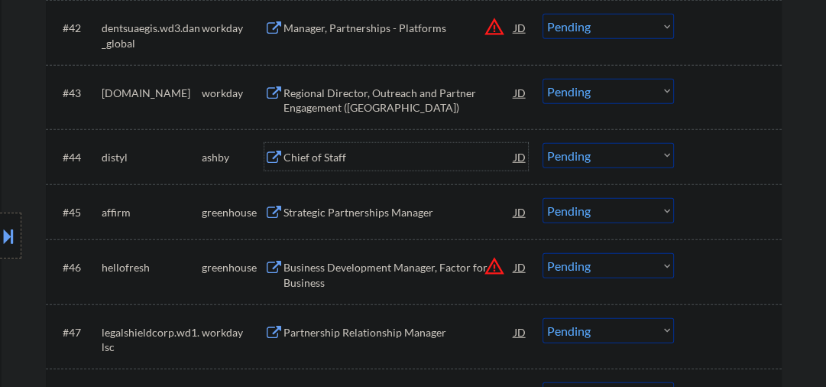
click at [307, 157] on div "Chief of Staff" at bounding box center [399, 157] width 231 height 15
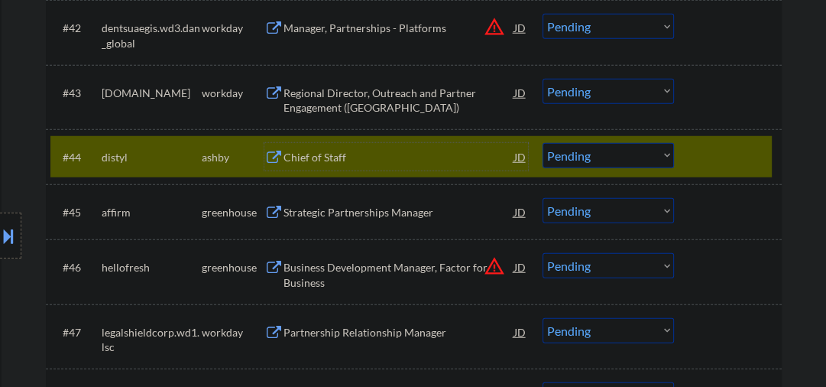
click at [609, 155] on select "Choose an option... Pending Applied Excluded (Questions) Excluded (Expired) Exc…" at bounding box center [608, 155] width 131 height 25
click at [543, 143] on select "Choose an option... Pending Applied Excluded (Questions) Excluded (Expired) Exc…" at bounding box center [608, 155] width 131 height 25
click at [363, 219] on div "Strategic Partnerships Manager" at bounding box center [399, 212] width 231 height 15
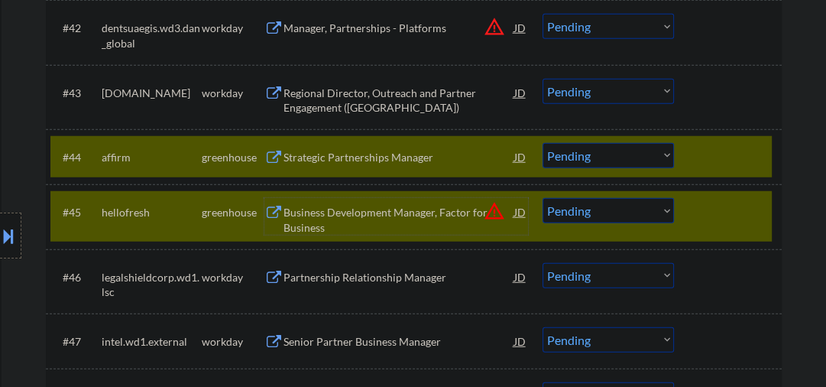
click at [688, 214] on div "#45 hellofresh greenhouse Business Development Manager, Factor for Business JD …" at bounding box center [411, 216] width 722 height 50
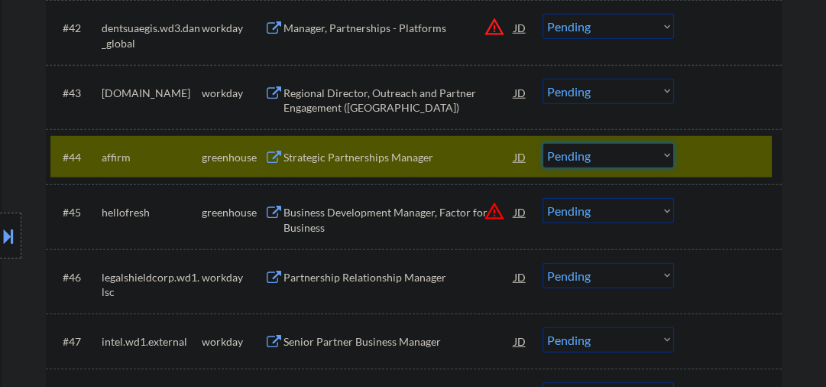
click at [552, 155] on select "Choose an option... Pending Applied Excluded (Questions) Excluded (Expired) Exc…" at bounding box center [608, 155] width 131 height 25
click at [543, 143] on select "Choose an option... Pending Applied Excluded (Questions) Excluded (Expired) Exc…" at bounding box center [608, 155] width 131 height 25
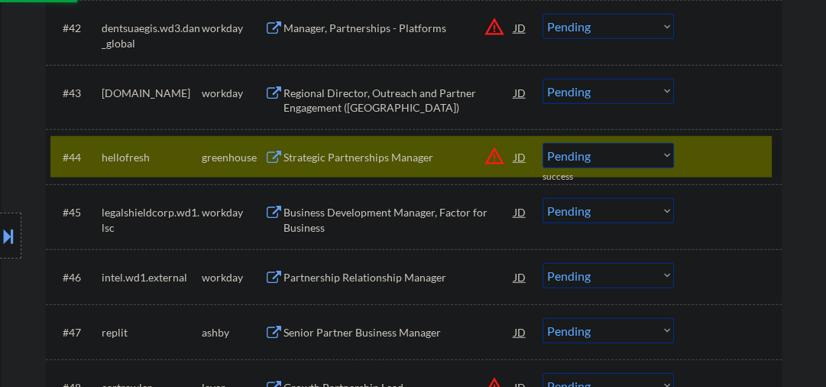
click at [315, 217] on div "Business Development Manager, Factor for Business" at bounding box center [399, 220] width 231 height 30
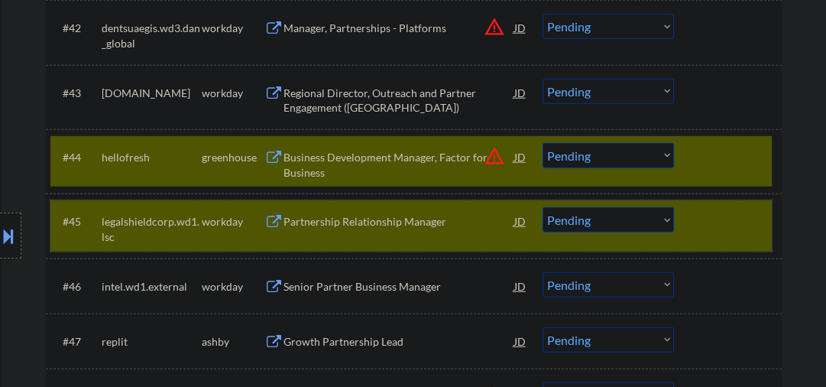
click at [714, 220] on div at bounding box center [729, 221] width 67 height 28
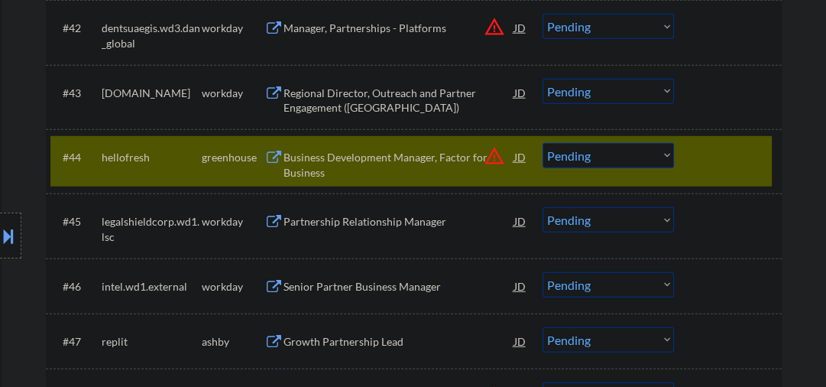
click at [371, 163] on div "Business Development Manager, Factor for Business" at bounding box center [399, 165] width 231 height 30
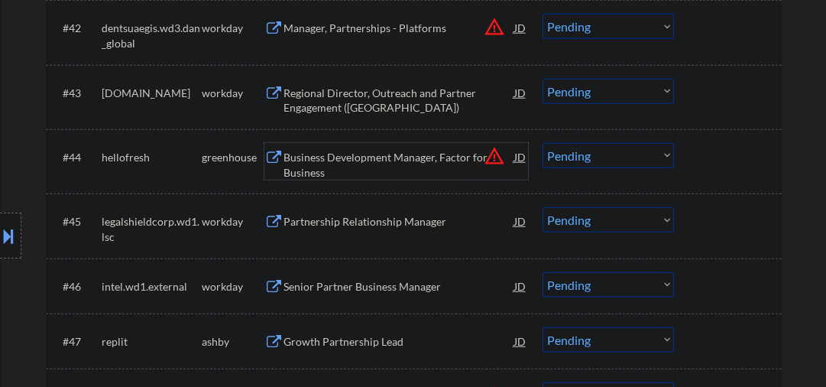
click at [629, 154] on select "Choose an option... Pending Applied Excluded (Questions) Excluded (Expired) Exc…" at bounding box center [608, 155] width 131 height 25
click at [543, 143] on select "Choose an option... Pending Applied Excluded (Questions) Excluded (Expired) Exc…" at bounding box center [608, 155] width 131 height 25
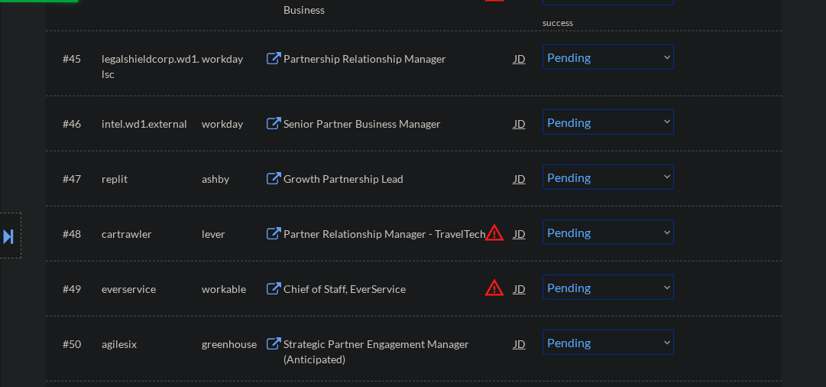
select select ""pending""
click at [318, 176] on div "Growth Partnership Lead" at bounding box center [399, 178] width 231 height 15
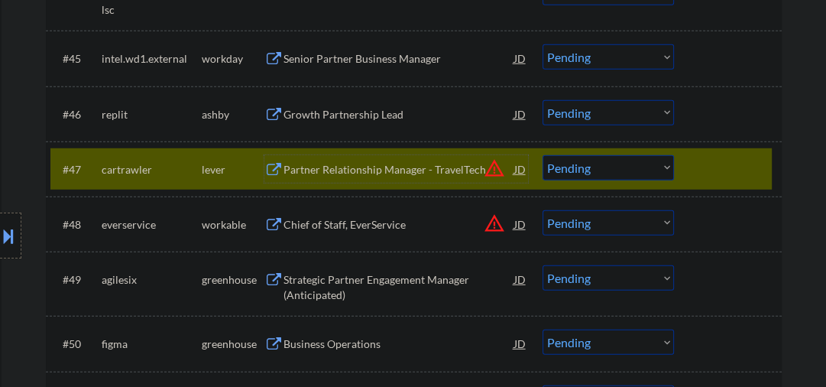
click at [564, 164] on select "Choose an option... Pending Applied Excluded (Questions) Excluded (Expired) Exc…" at bounding box center [608, 167] width 131 height 25
click at [543, 155] on select "Choose an option... Pending Applied Excluded (Questions) Excluded (Expired) Exc…" at bounding box center [608, 167] width 131 height 25
click at [340, 113] on div "Growth Partnership Lead" at bounding box center [399, 114] width 231 height 15
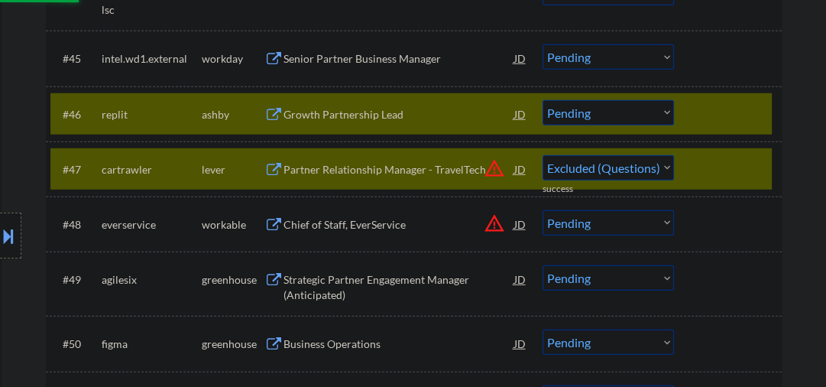
select select ""pending""
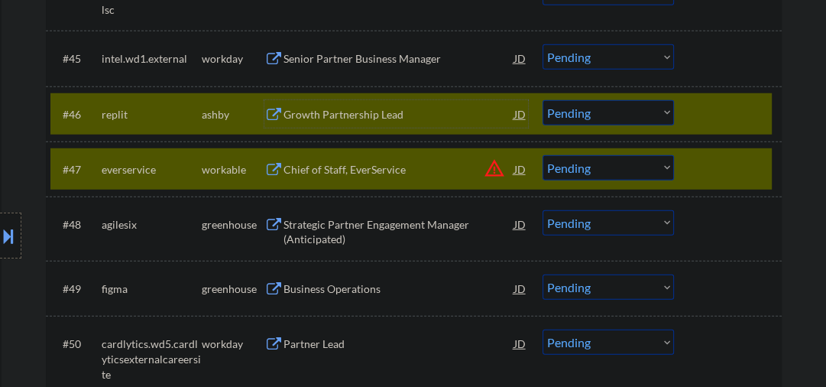
click at [705, 166] on div at bounding box center [729, 169] width 67 height 28
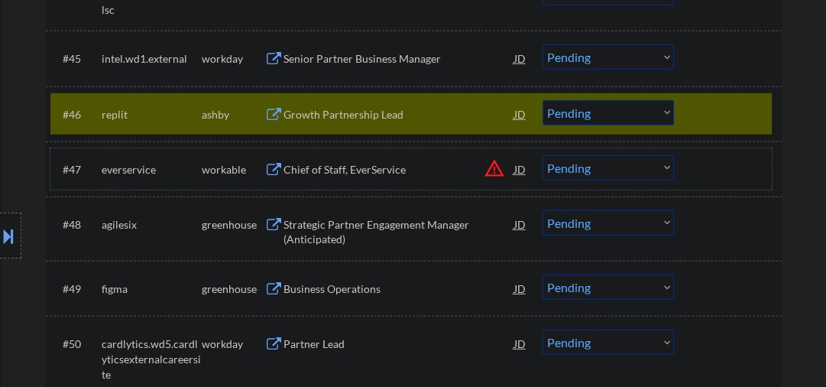
click at [599, 115] on select "Choose an option... Pending Applied Excluded (Questions) Excluded (Expired) Exc…" at bounding box center [608, 112] width 131 height 25
click at [583, 113] on select "Choose an option... Pending Applied Excluded (Questions) Excluded (Expired) Exc…" at bounding box center [608, 112] width 131 height 25
click at [543, 100] on select "Choose an option... Pending Applied Excluded (Questions) Excluded (Expired) Exc…" at bounding box center [608, 112] width 131 height 25
click at [375, 159] on div "Chief of Staff, EverService" at bounding box center [399, 169] width 231 height 28
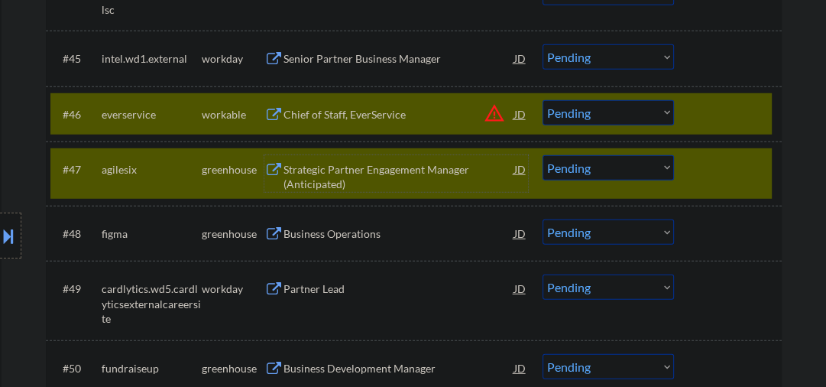
click at [687, 167] on div "#47 agilesix greenhouse Strategic Partner Engagement Manager (Anticipated) JD w…" at bounding box center [411, 173] width 722 height 50
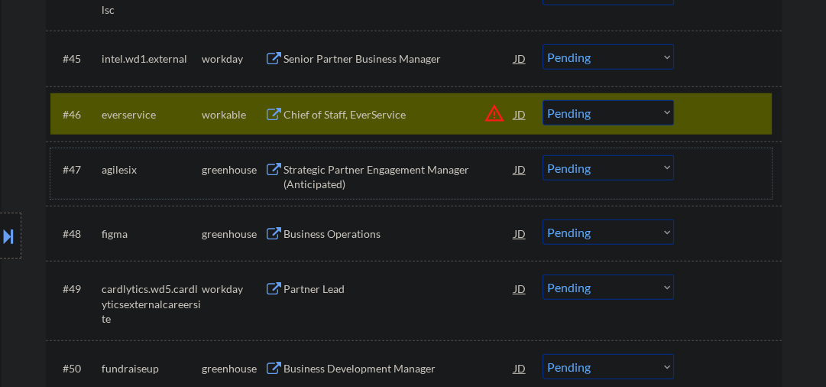
click at [588, 110] on select "Choose an option... Pending Applied Excluded (Questions) Excluded (Expired) Exc…" at bounding box center [608, 112] width 131 height 25
click at [543, 100] on select "Choose an option... Pending Applied Excluded (Questions) Excluded (Expired) Exc…" at bounding box center [608, 112] width 131 height 25
click at [391, 170] on div "Strategic Partner Engagement Manager (Anticipated)" at bounding box center [399, 177] width 231 height 30
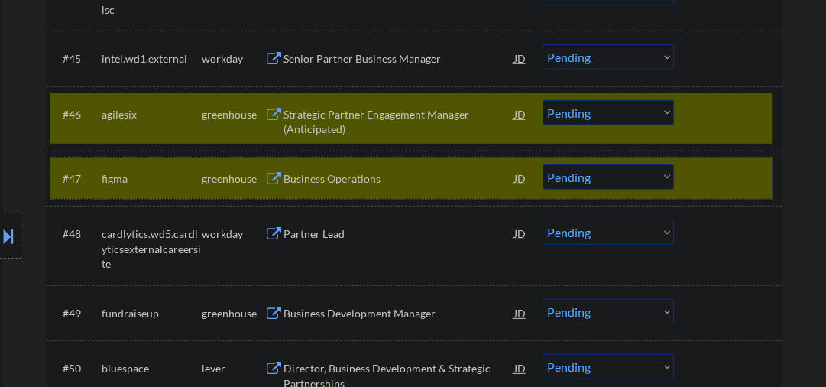
click at [728, 184] on div at bounding box center [729, 178] width 67 height 28
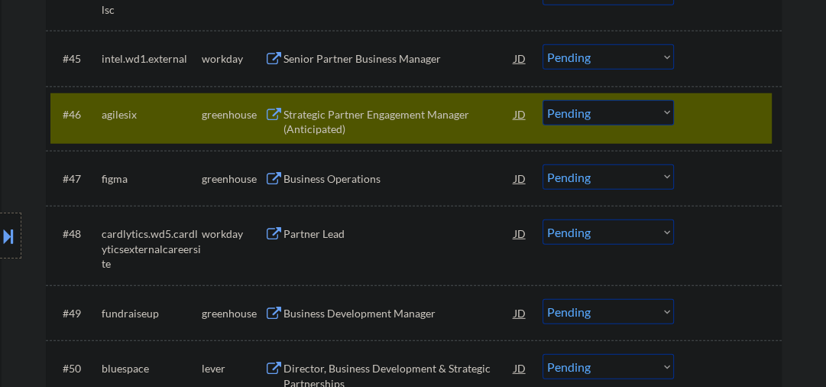
click at [600, 113] on select "Choose an option... Pending Applied Excluded (Questions) Excluded (Expired) Exc…" at bounding box center [608, 112] width 131 height 25
click at [543, 100] on select "Choose an option... Pending Applied Excluded (Questions) Excluded (Expired) Exc…" at bounding box center [608, 112] width 131 height 25
click at [350, 174] on div "Business Operations" at bounding box center [399, 178] width 231 height 15
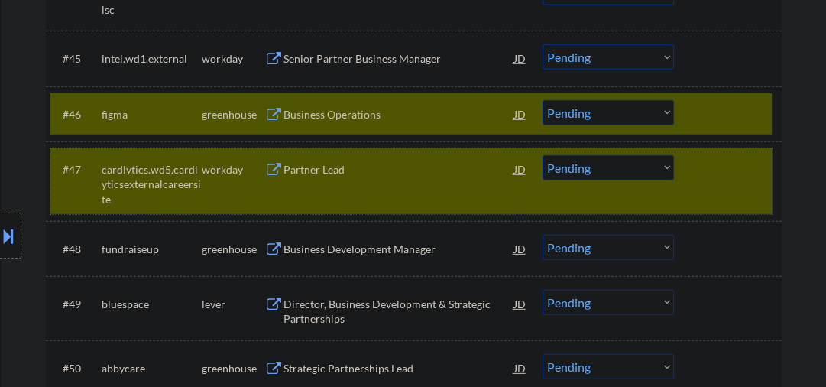
click at [713, 171] on div at bounding box center [729, 169] width 67 height 28
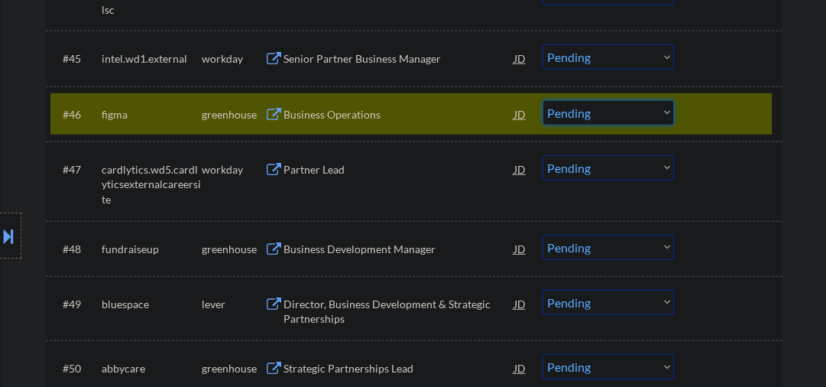
click at [561, 110] on select "Choose an option... Pending Applied Excluded (Questions) Excluded (Expired) Exc…" at bounding box center [608, 112] width 131 height 25
click at [543, 100] on select "Choose an option... Pending Applied Excluded (Questions) Excluded (Expired) Exc…" at bounding box center [608, 112] width 131 height 25
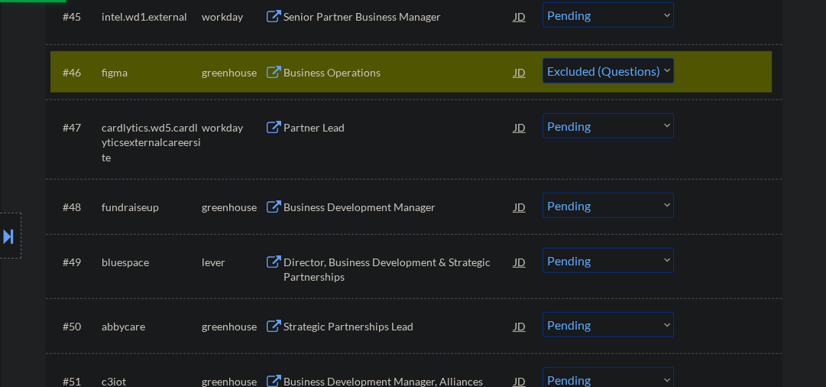
scroll to position [3180, 0]
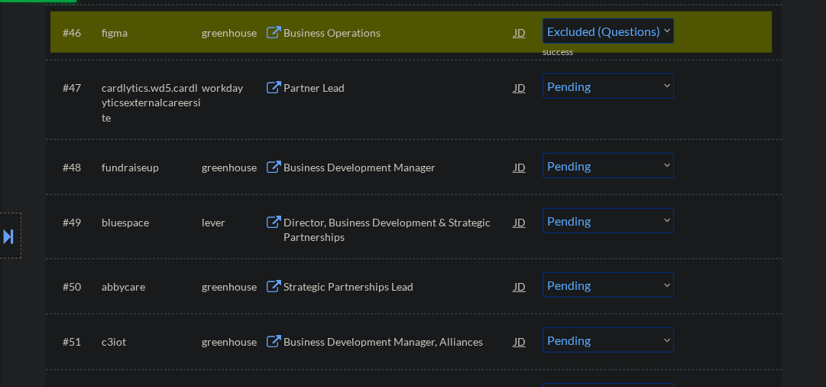
select select ""pending""
click at [352, 171] on div "Business Development Manager" at bounding box center [399, 167] width 231 height 15
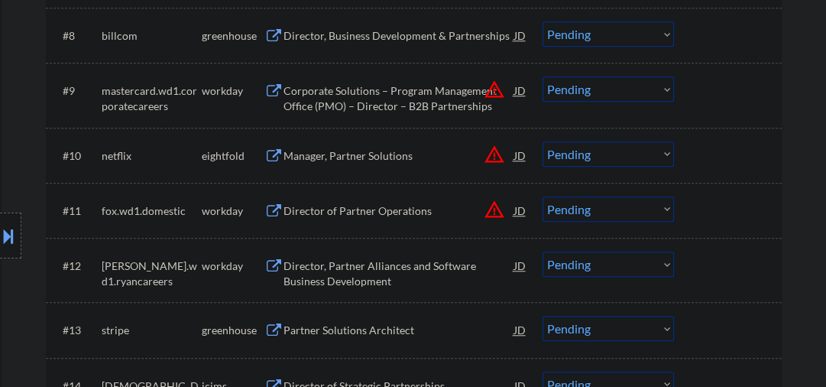
scroll to position [3153, 0]
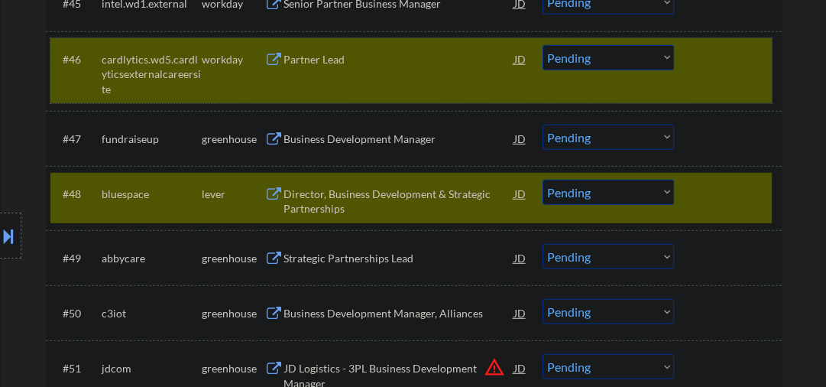
click at [709, 64] on div at bounding box center [729, 59] width 67 height 28
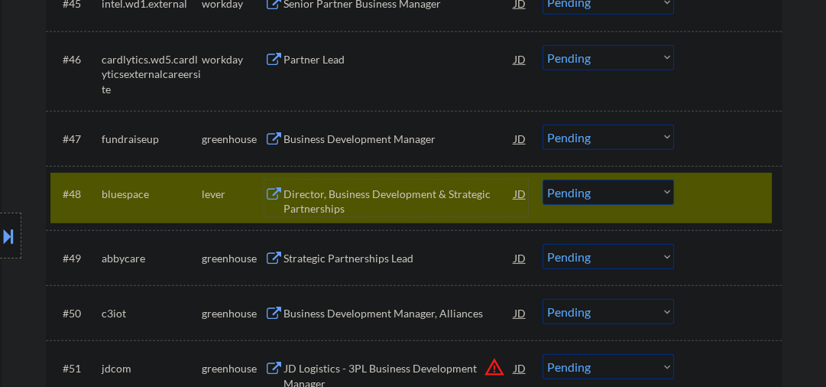
click at [352, 208] on div "Director, Business Development & Strategic Partnerships" at bounding box center [399, 202] width 231 height 30
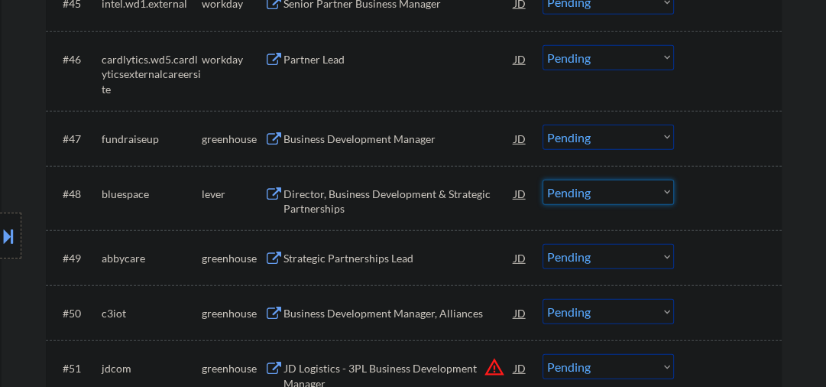
click at [577, 191] on select "Choose an option... Pending Applied Excluded (Questions) Excluded (Expired) Exc…" at bounding box center [608, 192] width 131 height 25
click at [543, 180] on select "Choose an option... Pending Applied Excluded (Questions) Excluded (Expired) Exc…" at bounding box center [608, 192] width 131 height 25
click at [330, 257] on div "Strategic Partnerships Lead" at bounding box center [399, 258] width 231 height 15
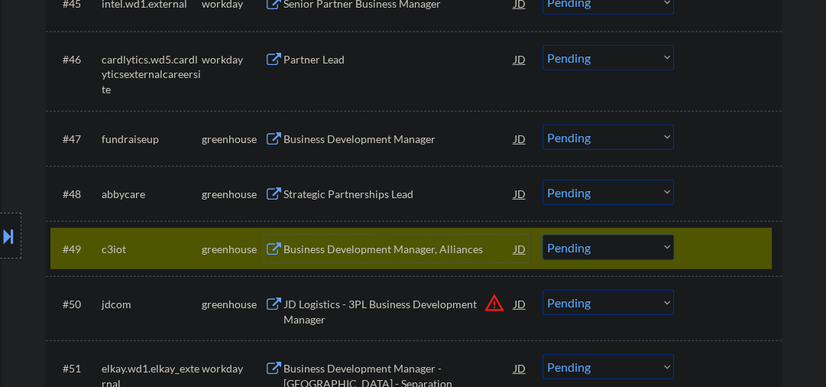
click at [712, 238] on div at bounding box center [729, 249] width 67 height 28
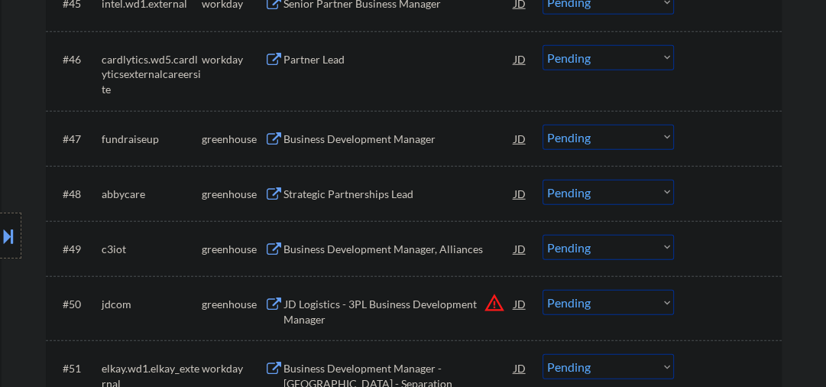
click at [560, 193] on select "Choose an option... Pending Applied Excluded (Questions) Excluded (Expired) Exc…" at bounding box center [608, 192] width 131 height 25
click at [543, 180] on select "Choose an option... Pending Applied Excluded (Questions) Excluded (Expired) Exc…" at bounding box center [608, 192] width 131 height 25
select select ""pending""
click at [336, 138] on div "Business Development Manager" at bounding box center [399, 138] width 231 height 15
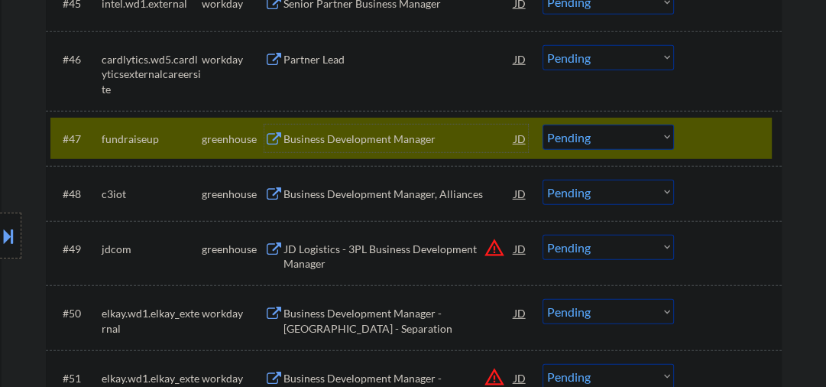
click at [601, 138] on select "Choose an option... Pending Applied Excluded (Questions) Excluded (Expired) Exc…" at bounding box center [608, 137] width 131 height 25
click at [543, 125] on select "Choose an option... Pending Applied Excluded (Questions) Excluded (Expired) Exc…" at bounding box center [608, 137] width 131 height 25
click at [383, 195] on div "Business Development Manager, Alliances" at bounding box center [399, 194] width 231 height 15
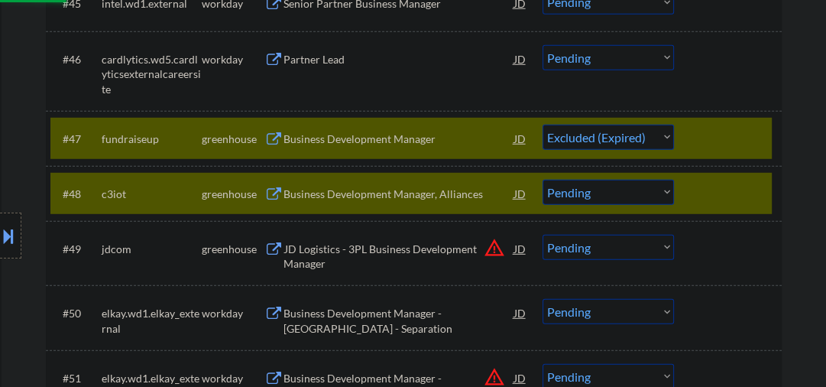
select select ""pending""
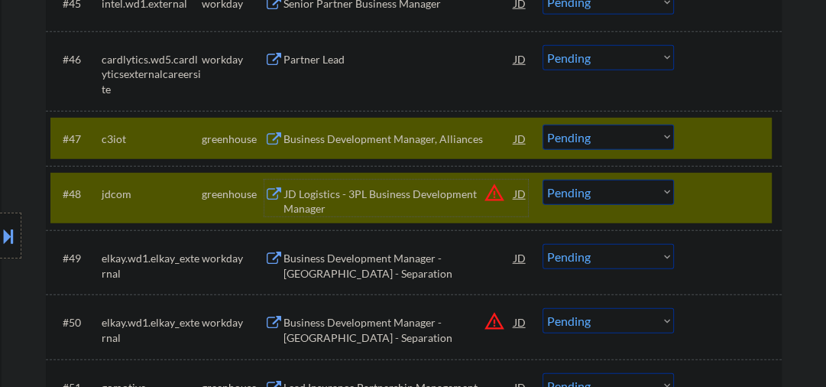
click at [691, 135] on div "#47 c3iot greenhouse Business Development Manager, Alliances JD warning_amber C…" at bounding box center [411, 138] width 722 height 41
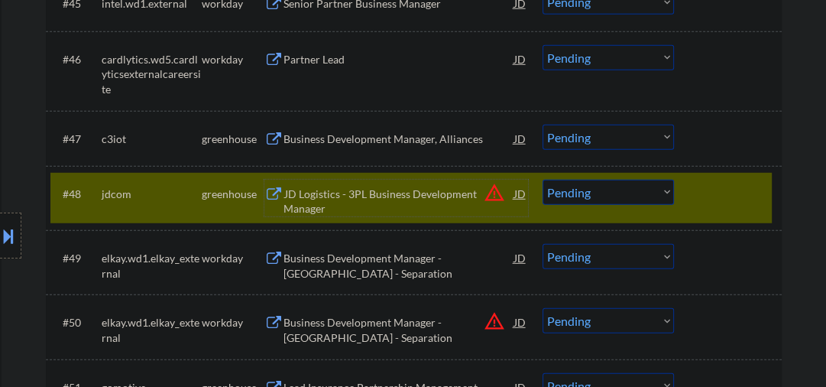
click at [337, 200] on div "JD Logistics - 3PL Business Development Manager" at bounding box center [399, 202] width 231 height 30
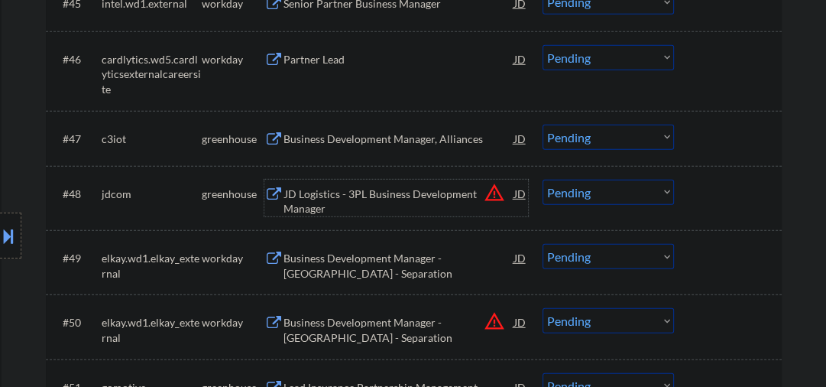
click at [597, 195] on select "Choose an option... Pending Applied Excluded (Questions) Excluded (Expired) Exc…" at bounding box center [608, 192] width 131 height 25
click at [543, 180] on select "Choose an option... Pending Applied Excluded (Questions) Excluded (Expired) Exc…" at bounding box center [608, 192] width 131 height 25
select select ""pending""
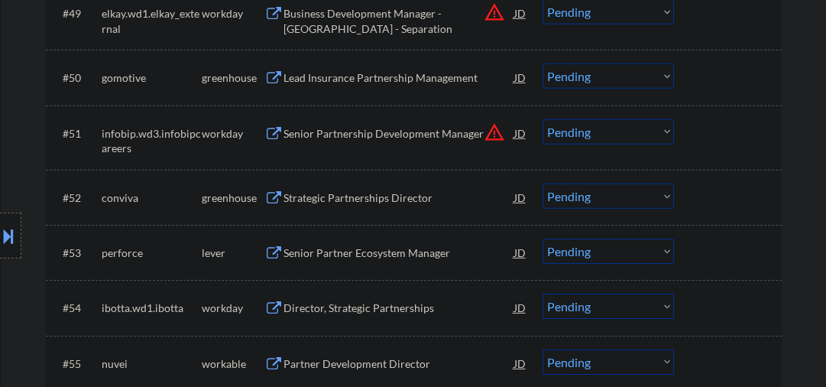
scroll to position [3479, 0]
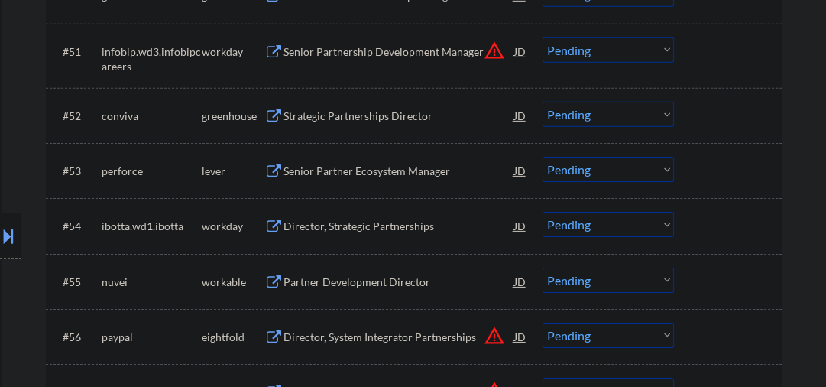
click at [346, 118] on div "Strategic Partnerships Director" at bounding box center [399, 116] width 231 height 15
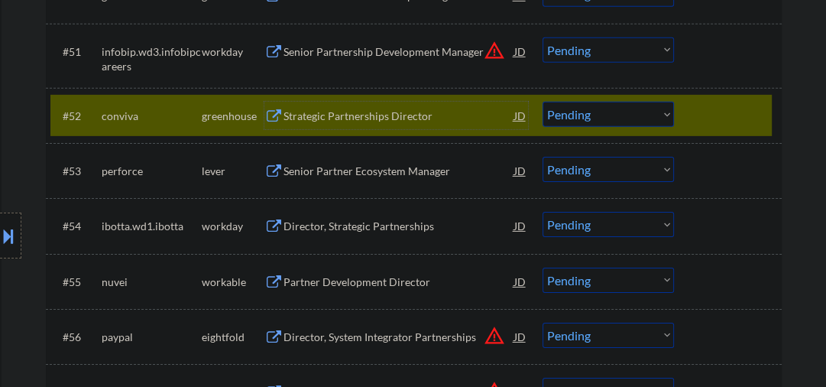
click at [339, 107] on div "Strategic Partnerships Director" at bounding box center [399, 116] width 231 height 28
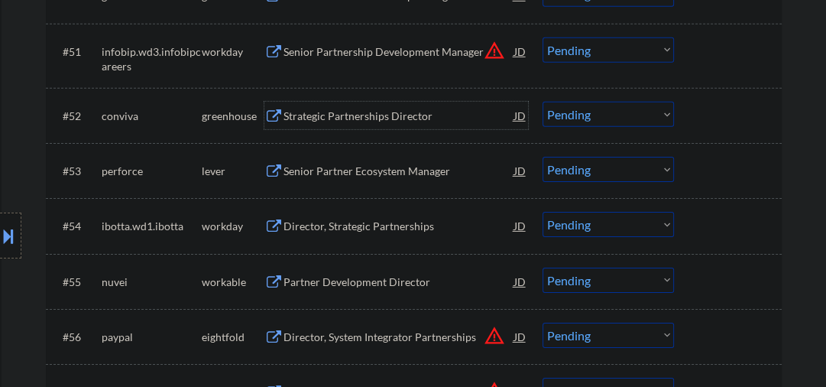
click at [312, 110] on div "Strategic Partnerships Director" at bounding box center [399, 116] width 231 height 15
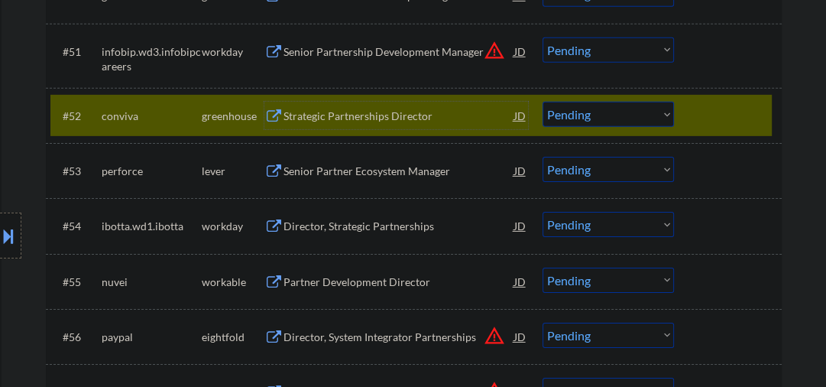
click at [566, 122] on select "Choose an option... Pending Applied Excluded (Questions) Excluded (Expired) Exc…" at bounding box center [608, 114] width 131 height 25
click at [543, 102] on select "Choose an option... Pending Applied Excluded (Questions) Excluded (Expired) Exc…" at bounding box center [608, 114] width 131 height 25
select select ""pending""
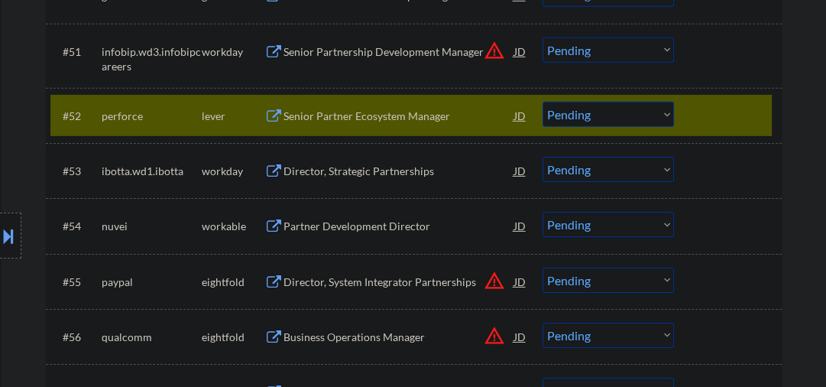
click at [352, 117] on div "Senior Partner Ecosystem Manager" at bounding box center [399, 116] width 231 height 15
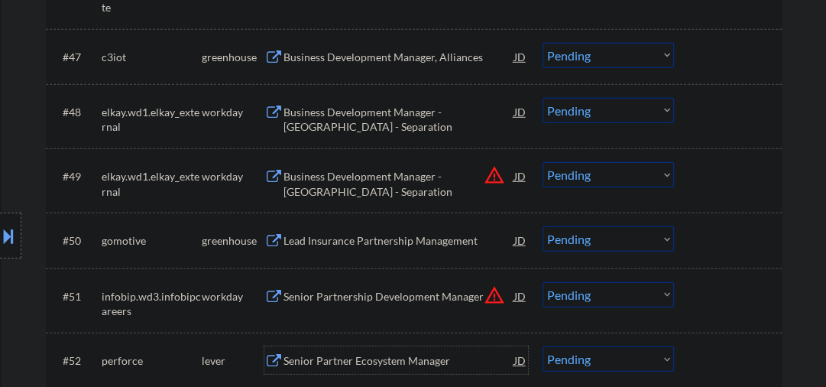
scroll to position [3153, 0]
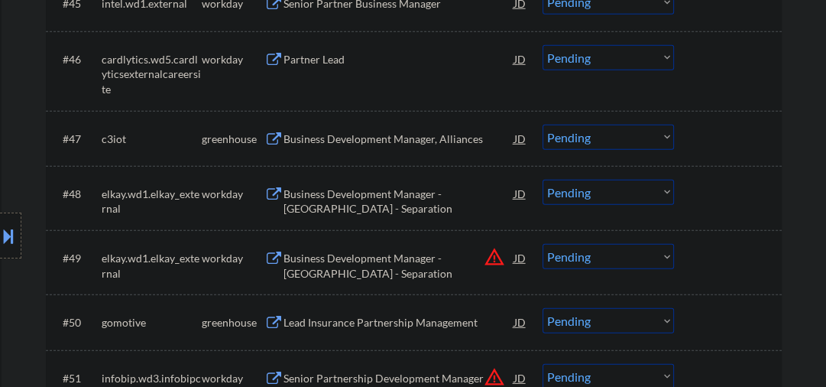
click at [368, 146] on div "Business Development Manager, Alliances" at bounding box center [399, 139] width 231 height 28
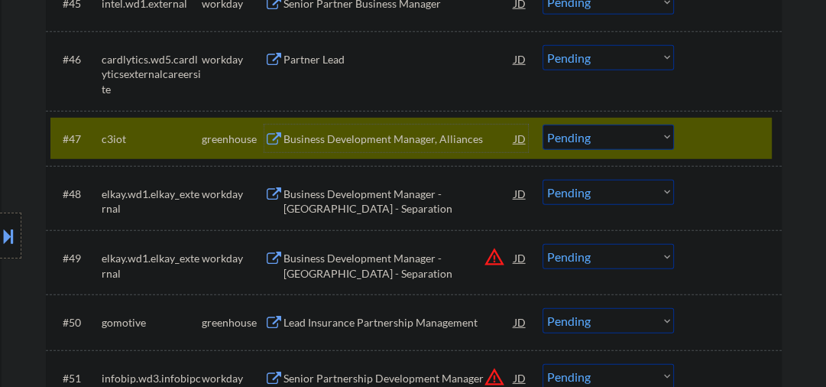
click at [724, 139] on div at bounding box center [729, 139] width 67 height 28
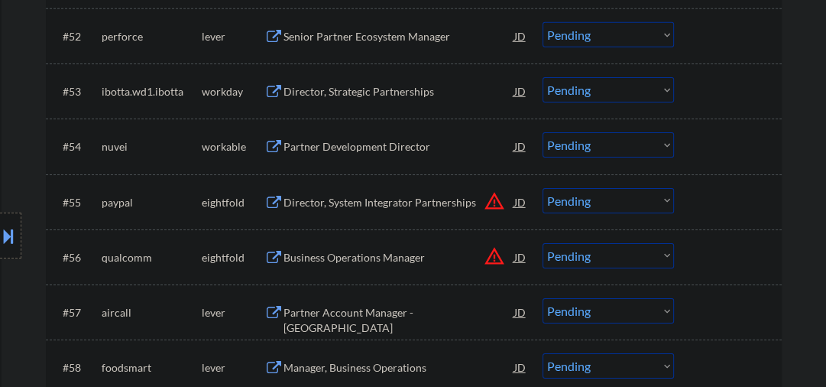
scroll to position [3561, 0]
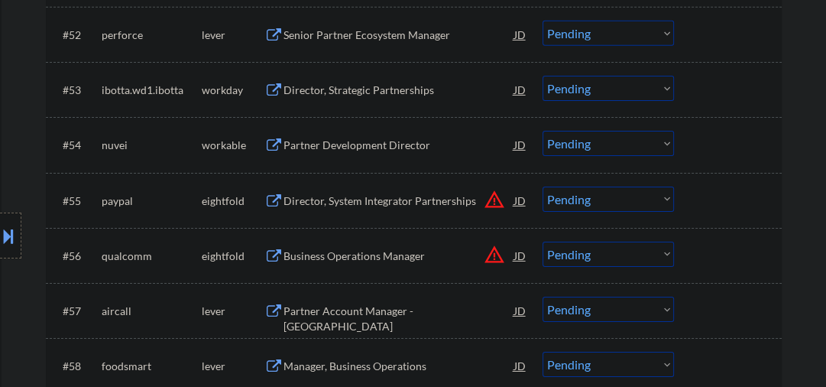
click at [323, 148] on div "Partner Development Director" at bounding box center [399, 145] width 231 height 15
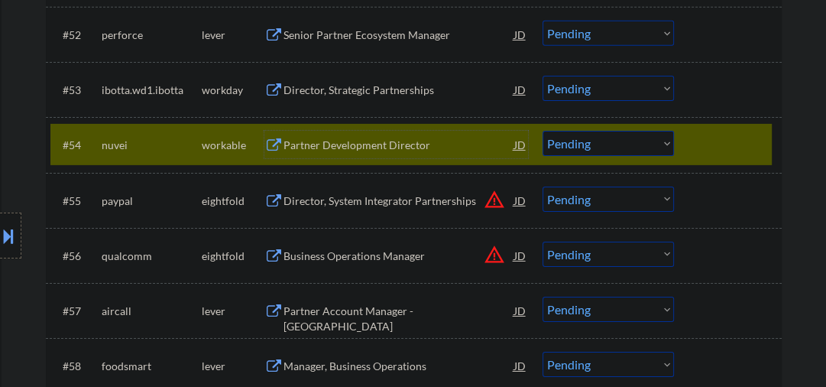
click at [578, 139] on select "Choose an option... Pending Applied Excluded (Questions) Excluded (Expired) Exc…" at bounding box center [608, 143] width 131 height 25
click at [543, 131] on select "Choose an option... Pending Applied Excluded (Questions) Excluded (Expired) Exc…" at bounding box center [608, 143] width 131 height 25
select select ""pending""
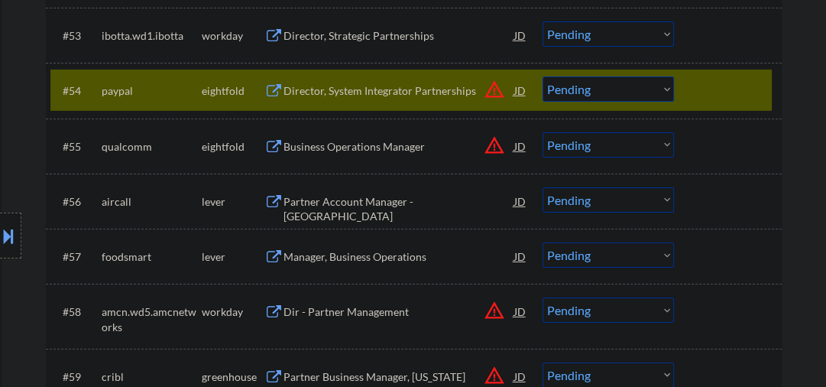
scroll to position [3642, 0]
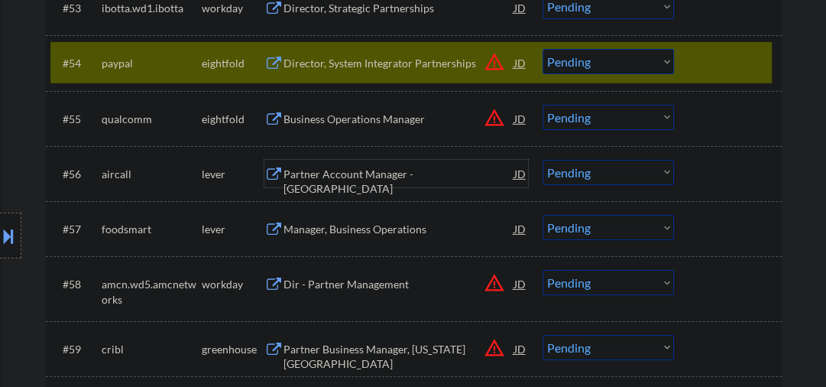
click at [342, 177] on div "Partner Account Manager - [GEOGRAPHIC_DATA]" at bounding box center [399, 182] width 231 height 30
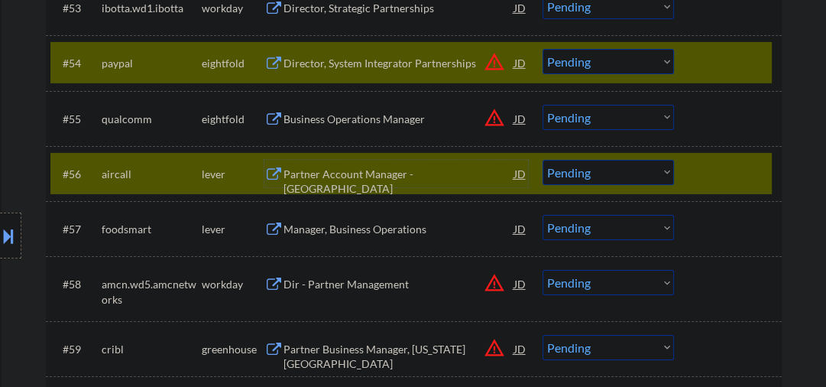
click at [721, 65] on div at bounding box center [729, 63] width 67 height 28
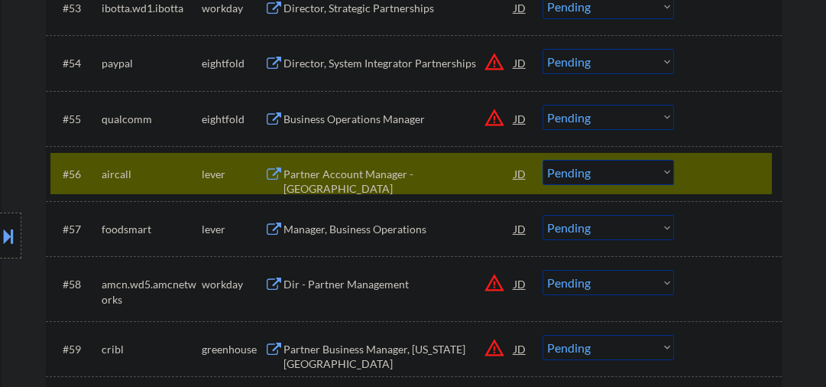
click at [382, 180] on div "Partner Account Manager - [GEOGRAPHIC_DATA]" at bounding box center [399, 182] width 231 height 30
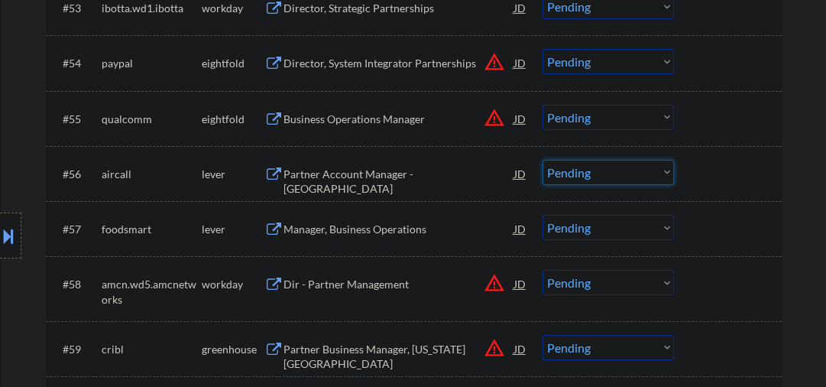
click at [561, 174] on select "Choose an option... Pending Applied Excluded (Questions) Excluded (Expired) Exc…" at bounding box center [608, 172] width 131 height 25
click at [543, 160] on select "Choose an option... Pending Applied Excluded (Questions) Excluded (Expired) Exc…" at bounding box center [608, 172] width 131 height 25
click at [370, 238] on div "Manager, Business Operations" at bounding box center [399, 229] width 231 height 28
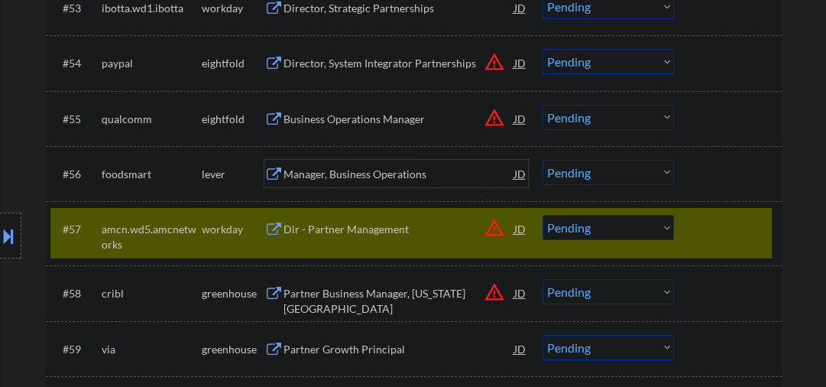
click at [333, 168] on div "Manager, Business Operations" at bounding box center [399, 174] width 231 height 15
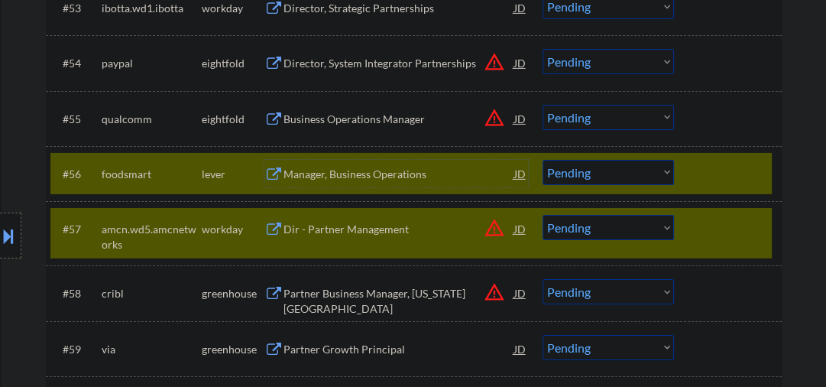
drag, startPoint x: 689, startPoint y: 229, endPoint x: 679, endPoint y: 224, distance: 11.3
click at [689, 229] on div "#57 amcn.wd5.amcnetworks workday Dir - Partner Management JD warning_amber Choo…" at bounding box center [411, 233] width 722 height 50
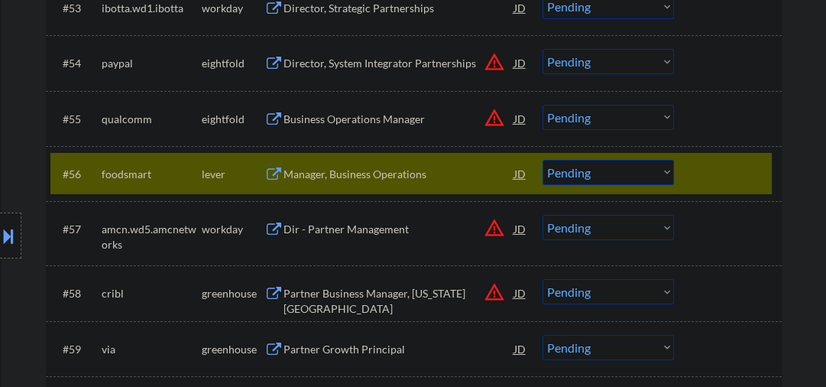
drag, startPoint x: 590, startPoint y: 174, endPoint x: 595, endPoint y: 180, distance: 8.1
click at [591, 174] on select "Choose an option... Pending Applied Excluded (Questions) Excluded (Expired) Exc…" at bounding box center [608, 172] width 131 height 25
click at [543, 160] on select "Choose an option... Pending Applied Excluded (Questions) Excluded (Expired) Exc…" at bounding box center [608, 172] width 131 height 25
select select ""pending""
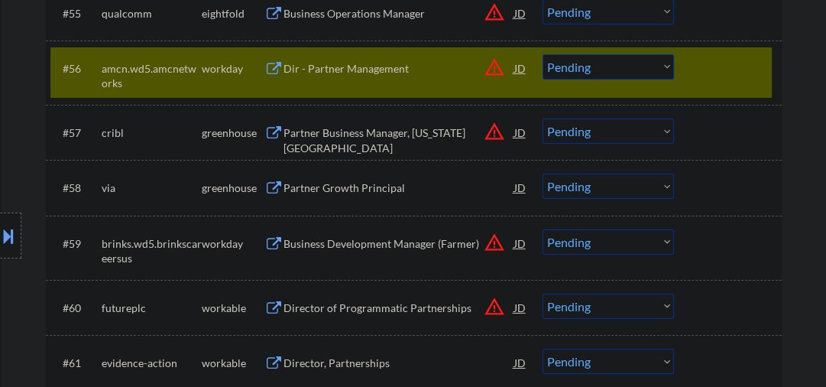
scroll to position [3832, 0]
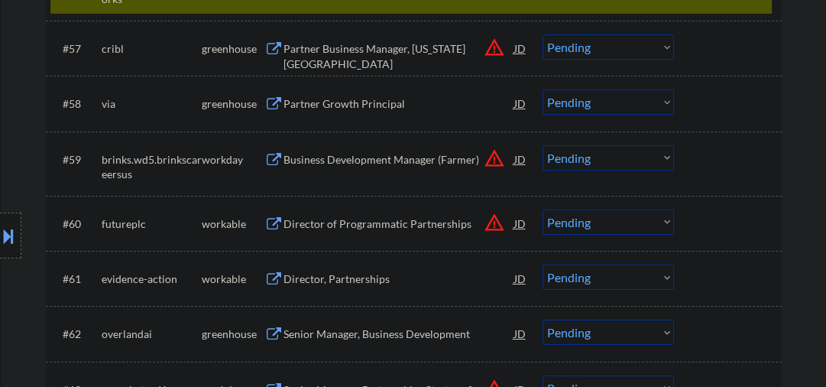
click at [352, 106] on div "Partner Growth Principal" at bounding box center [399, 103] width 231 height 15
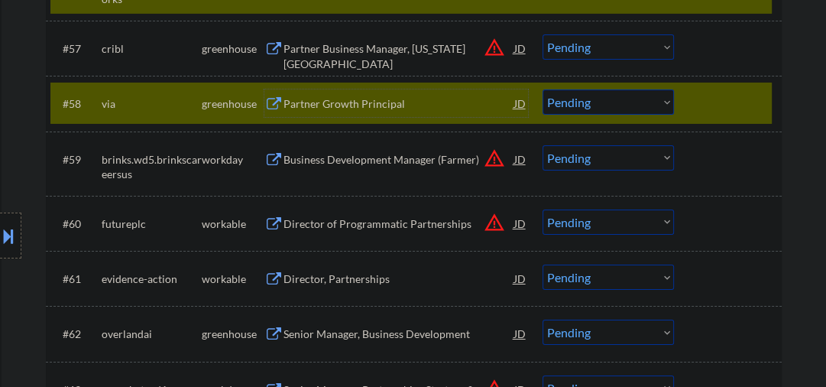
click at [608, 95] on select "Choose an option... Pending Applied Excluded (Questions) Excluded (Expired) Exc…" at bounding box center [608, 101] width 131 height 25
click at [543, 89] on select "Choose an option... Pending Applied Excluded (Questions) Excluded (Expired) Exc…" at bounding box center [608, 101] width 131 height 25
select select ""pending""
click at [385, 224] on div "Director of Programmatic Partnerships" at bounding box center [399, 223] width 231 height 15
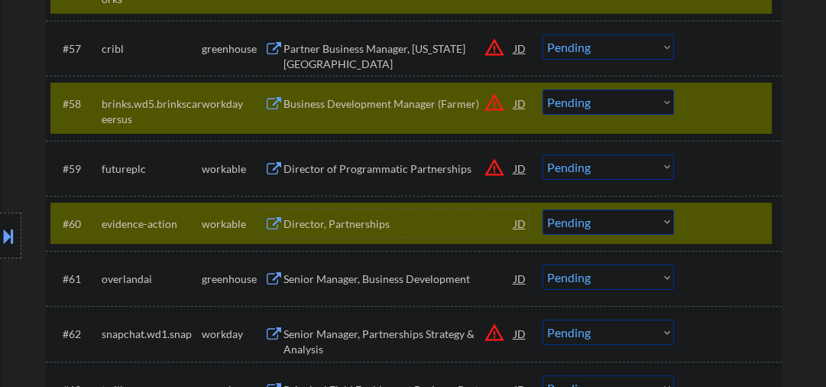
click at [702, 98] on div at bounding box center [729, 103] width 67 height 28
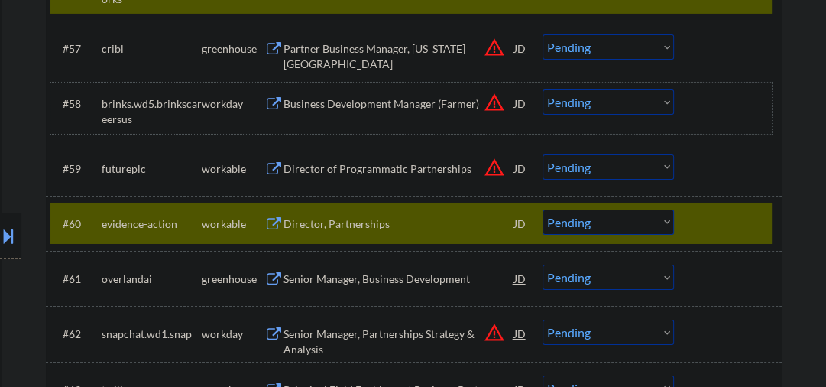
click at [611, 223] on select "Choose an option... Pending Applied Excluded (Questions) Excluded (Expired) Exc…" at bounding box center [608, 221] width 131 height 25
click at [543, 209] on select "Choose an option... Pending Applied Excluded (Questions) Excluded (Expired) Exc…" at bounding box center [608, 221] width 131 height 25
click at [413, 169] on div "Director of Programmatic Partnerships" at bounding box center [399, 168] width 231 height 15
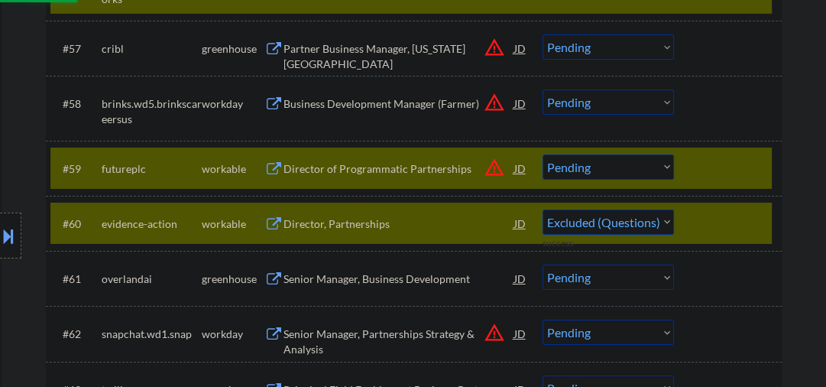
select select ""pending""
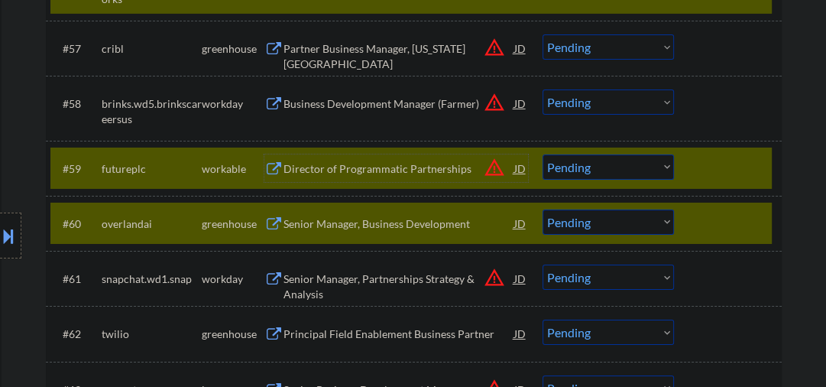
drag, startPoint x: 694, startPoint y: 235, endPoint x: 651, endPoint y: 211, distance: 49.3
click at [694, 235] on div "#60 overlandai greenhouse Senior Manager, Business Development JD warning_amber…" at bounding box center [411, 223] width 722 height 41
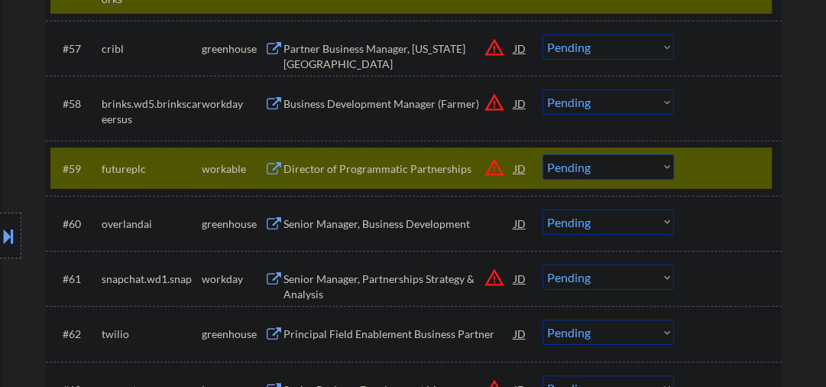
click at [582, 169] on select "Choose an option... Pending Applied Excluded (Questions) Excluded (Expired) Exc…" at bounding box center [608, 166] width 131 height 25
click at [543, 154] on select "Choose an option... Pending Applied Excluded (Questions) Excluded (Expired) Exc…" at bounding box center [608, 166] width 131 height 25
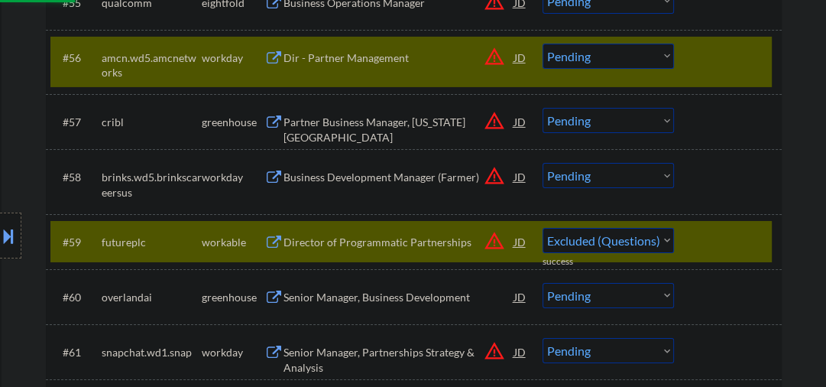
select select ""pending""
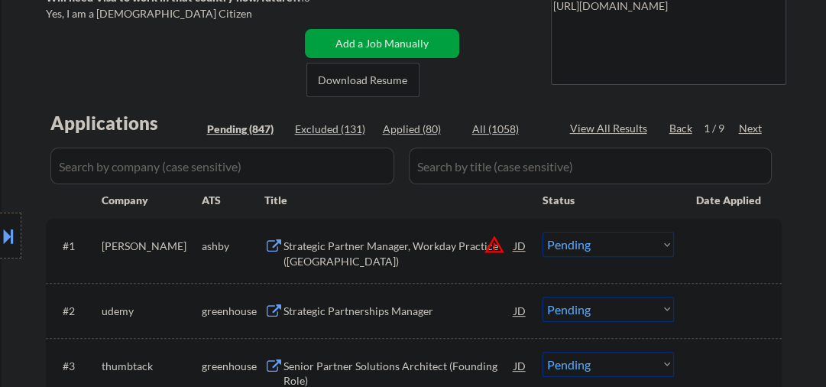
scroll to position [163, 0]
